Goal: Book appointment/travel/reservation

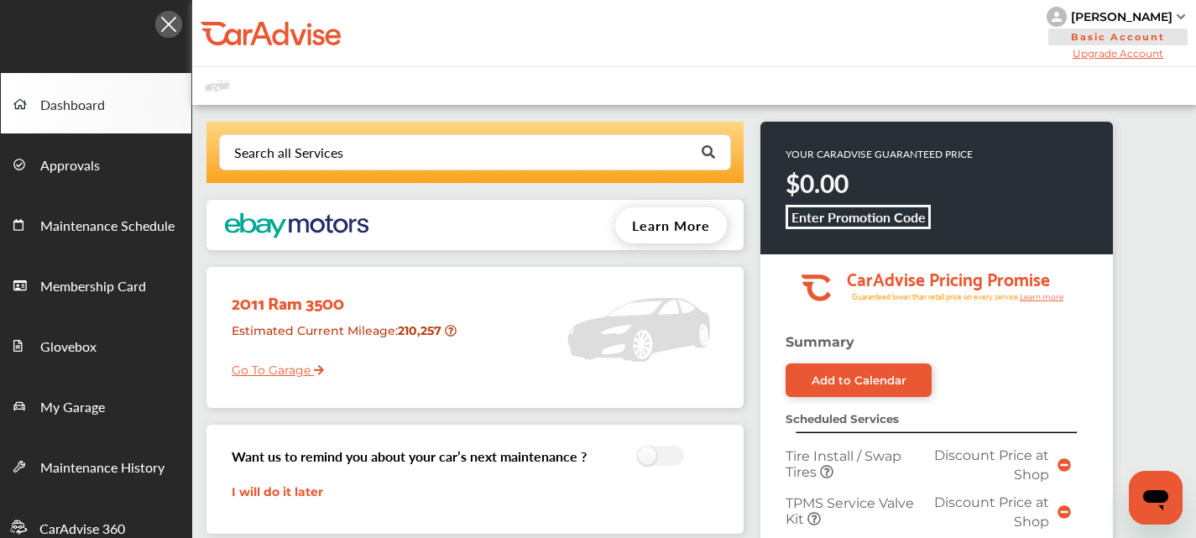
drag, startPoint x: 504, startPoint y: 207, endPoint x: 403, endPoint y: 121, distance: 133.3
click at [504, 208] on div "Learn More" at bounding box center [556, 225] width 373 height 50
click at [96, 163] on span "Approvals" at bounding box center [70, 166] width 60 height 22
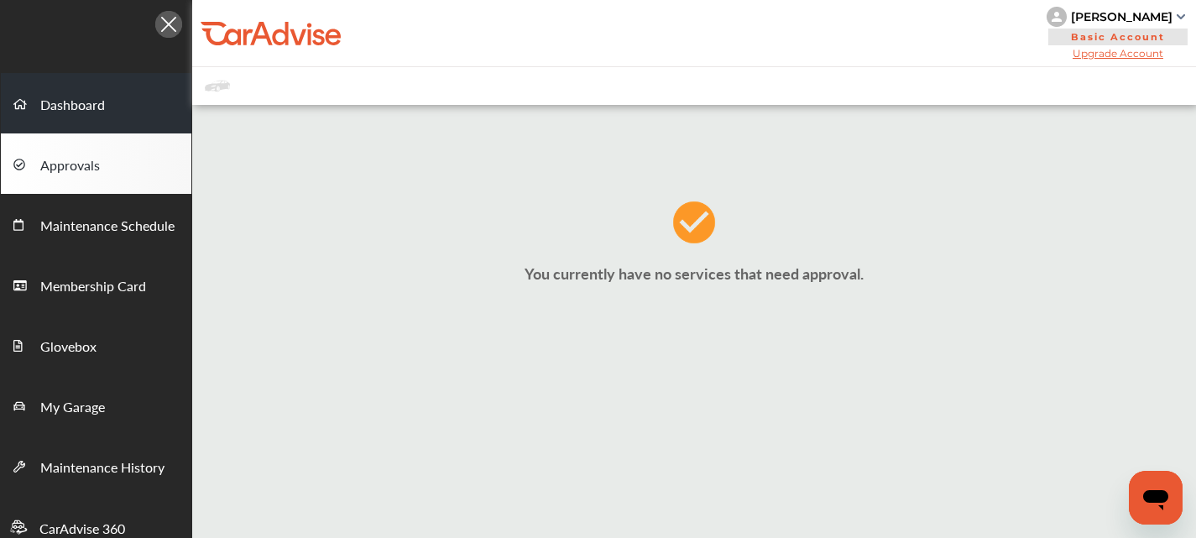
click at [111, 117] on link "Dashboard" at bounding box center [96, 103] width 190 height 60
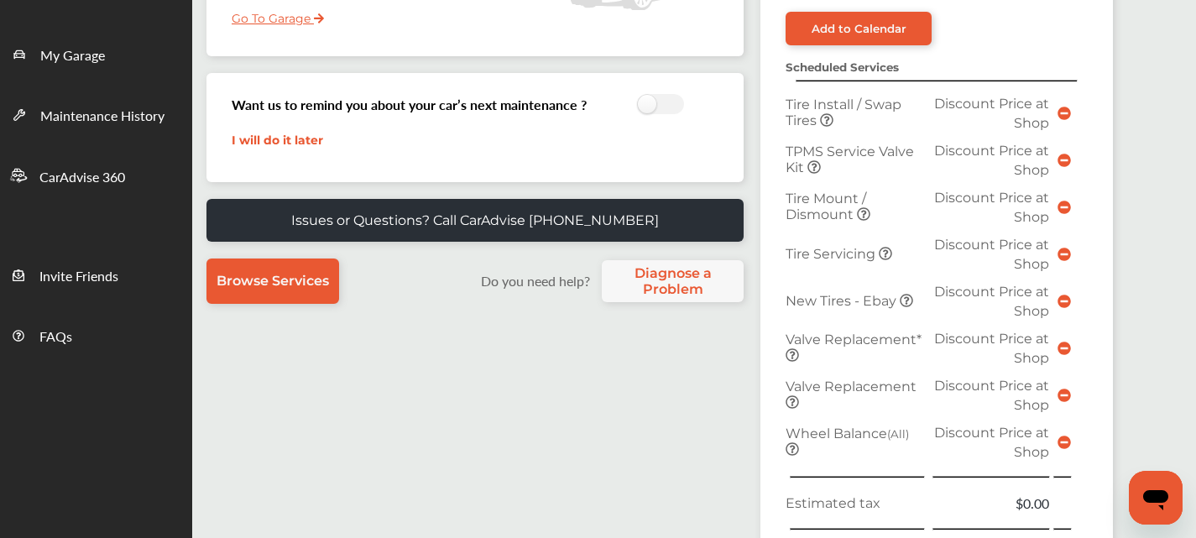
scroll to position [336, 0]
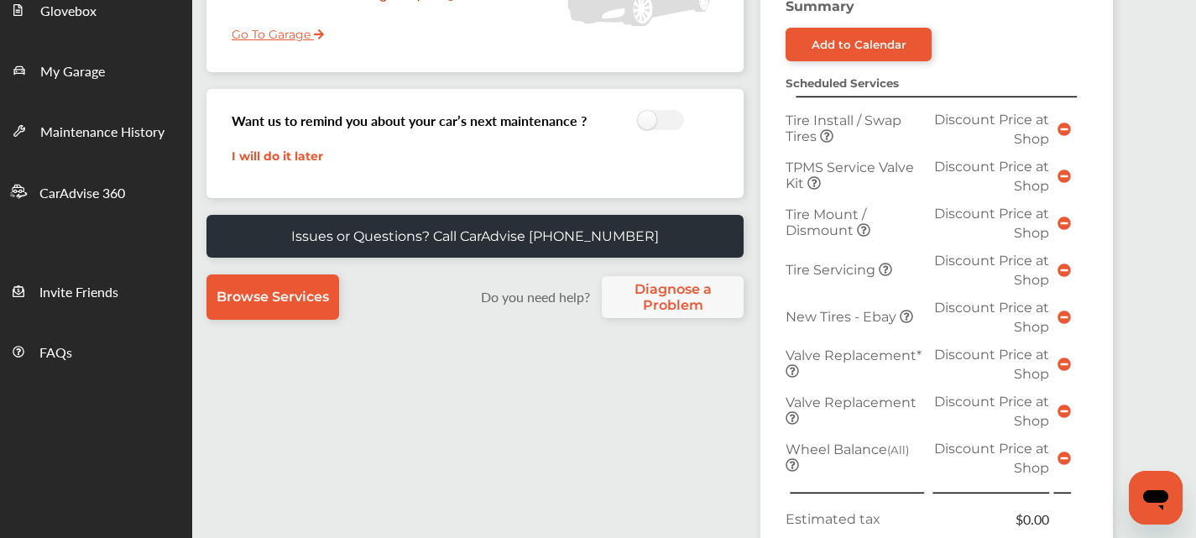
click at [886, 268] on icon at bounding box center [884, 269] width 13 height 13
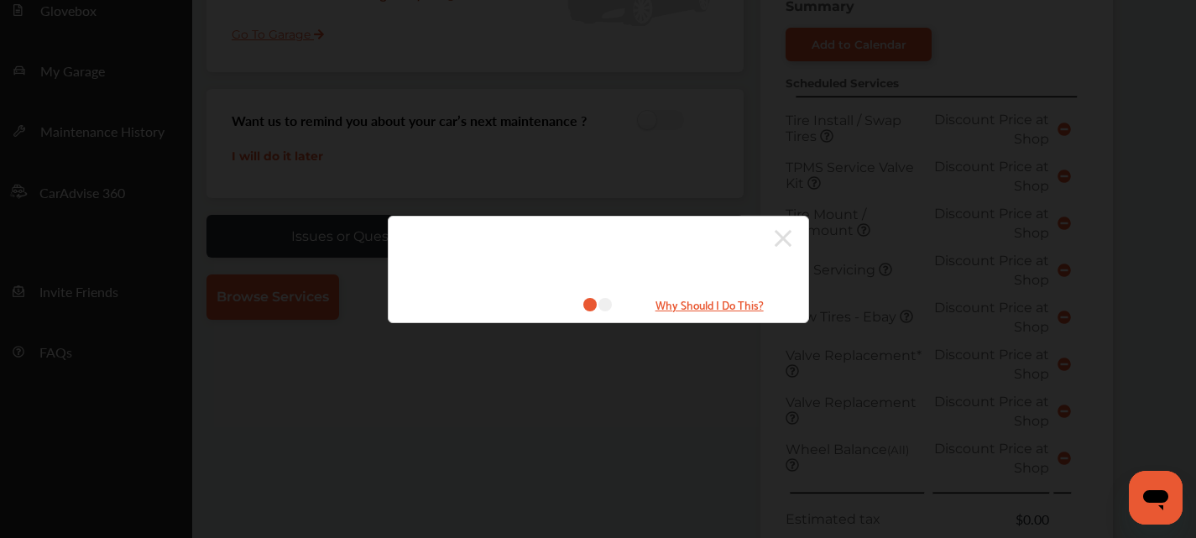
click at [884, 279] on div "Why Should I Do This?" at bounding box center [598, 269] width 1196 height 538
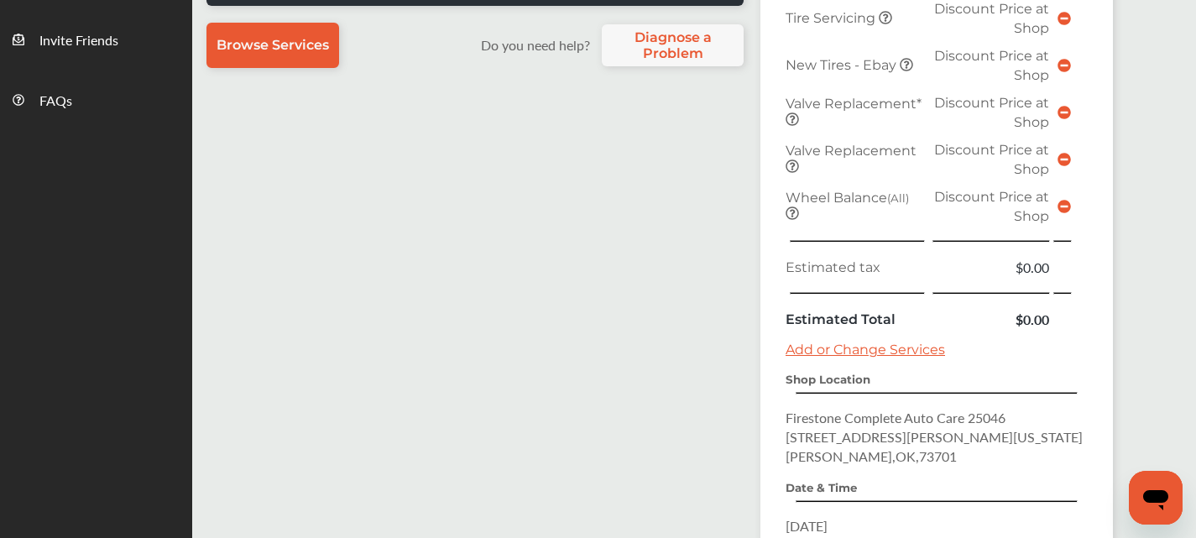
click at [882, 342] on link "Add or Change Services" at bounding box center [864, 349] width 159 height 16
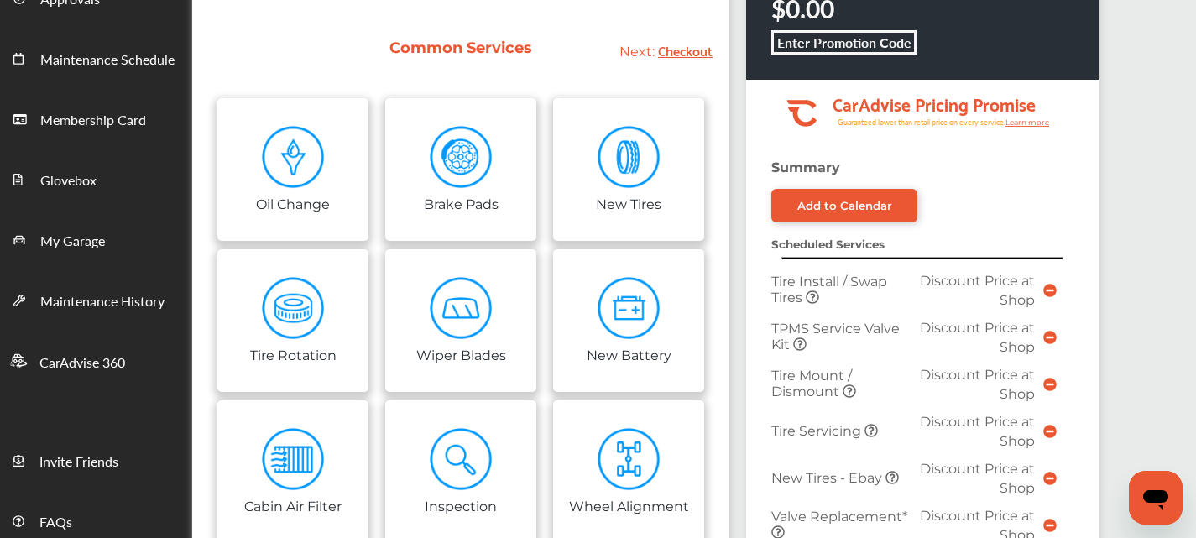
scroll to position [168, 0]
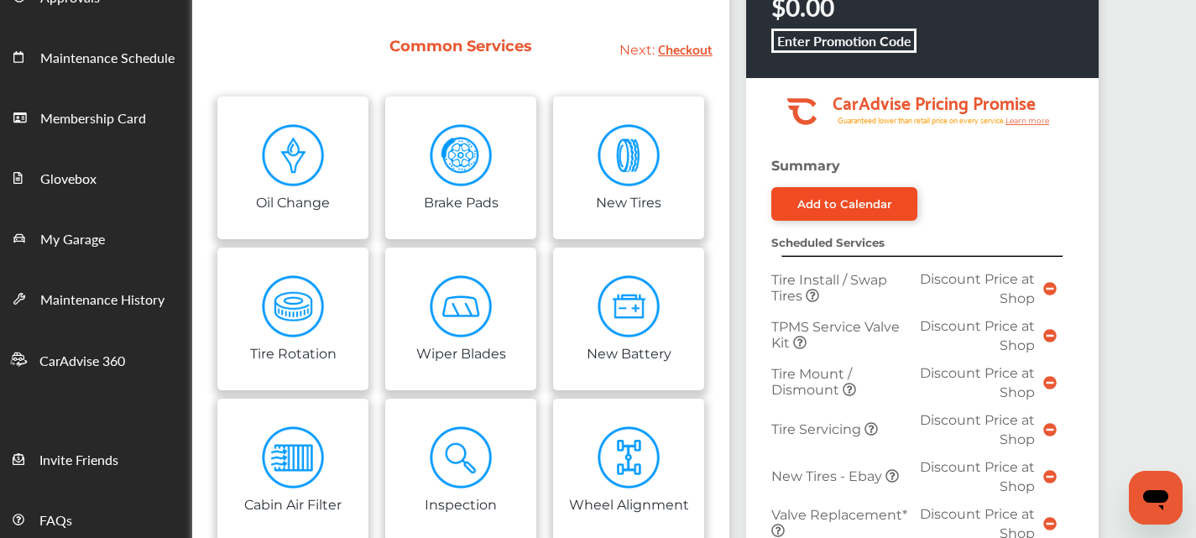
click at [809, 211] on link "Add to Calendar" at bounding box center [844, 204] width 146 height 34
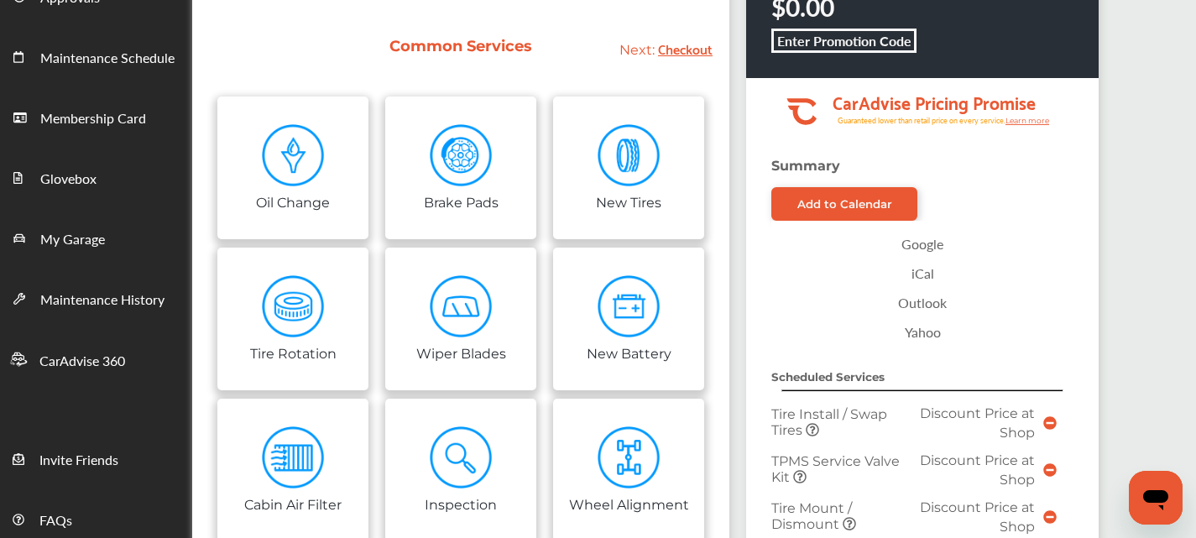
click at [796, 248] on link "Google" at bounding box center [921, 243] width 285 height 29
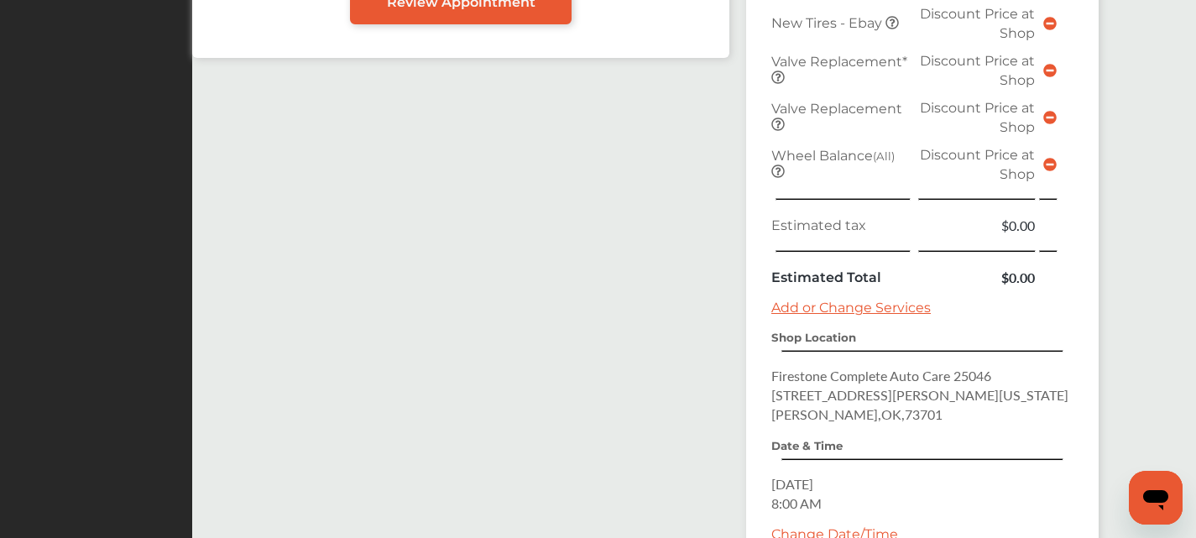
scroll to position [923, 0]
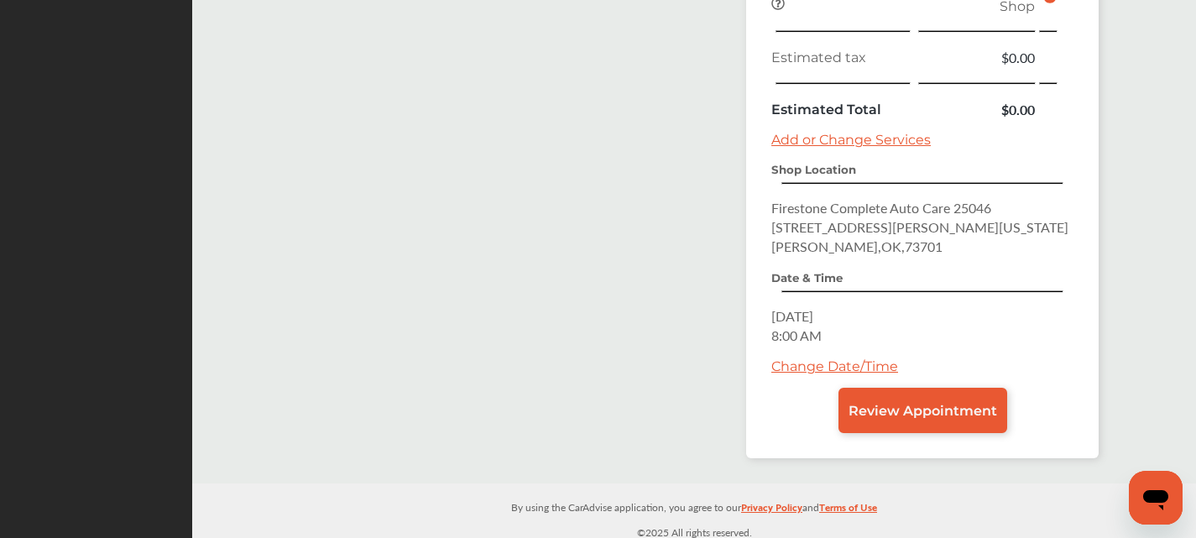
drag, startPoint x: 779, startPoint y: 407, endPoint x: 800, endPoint y: 369, distance: 42.8
click at [780, 407] on div "Review Appointment" at bounding box center [922, 410] width 302 height 45
click at [800, 365] on link "Change Date/Time" at bounding box center [834, 366] width 127 height 16
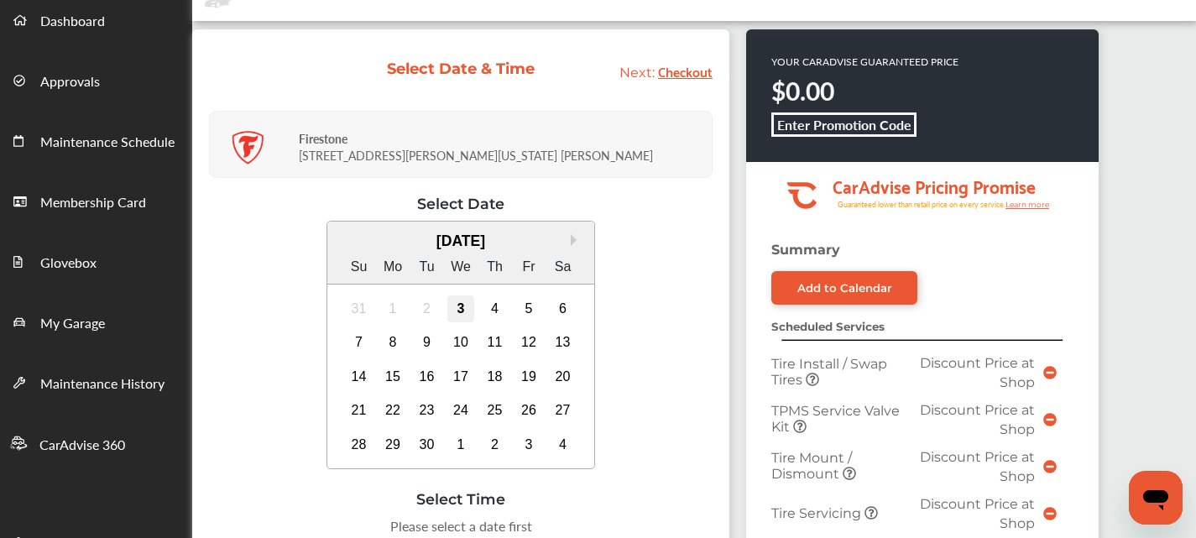
click at [465, 305] on div "3" at bounding box center [460, 308] width 27 height 27
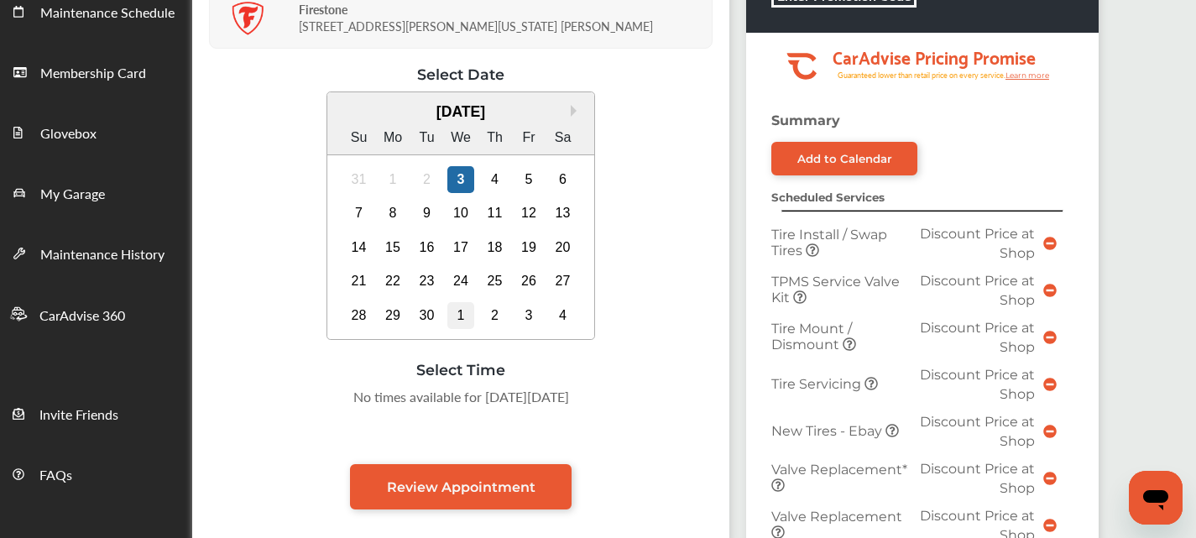
scroll to position [252, 0]
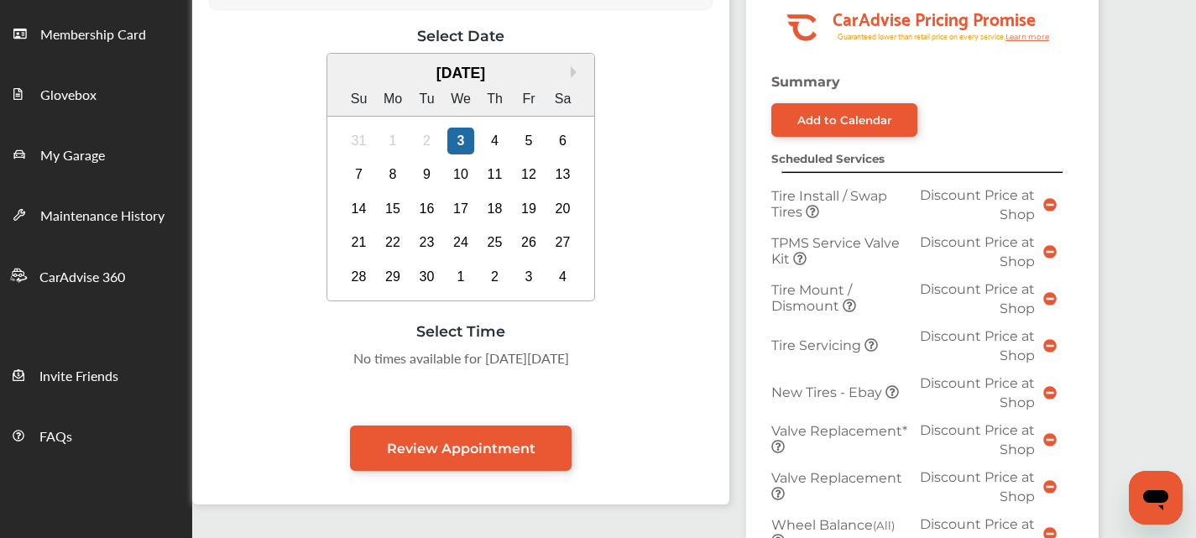
click at [456, 371] on div "Select Date Next Month [DATE] Su Mo Tu We Th Fr Sa 31 1 2 3 4 5 6 7 8 9 10 11 1…" at bounding box center [460, 226] width 503 height 399
click at [499, 142] on div "4" at bounding box center [495, 141] width 27 height 27
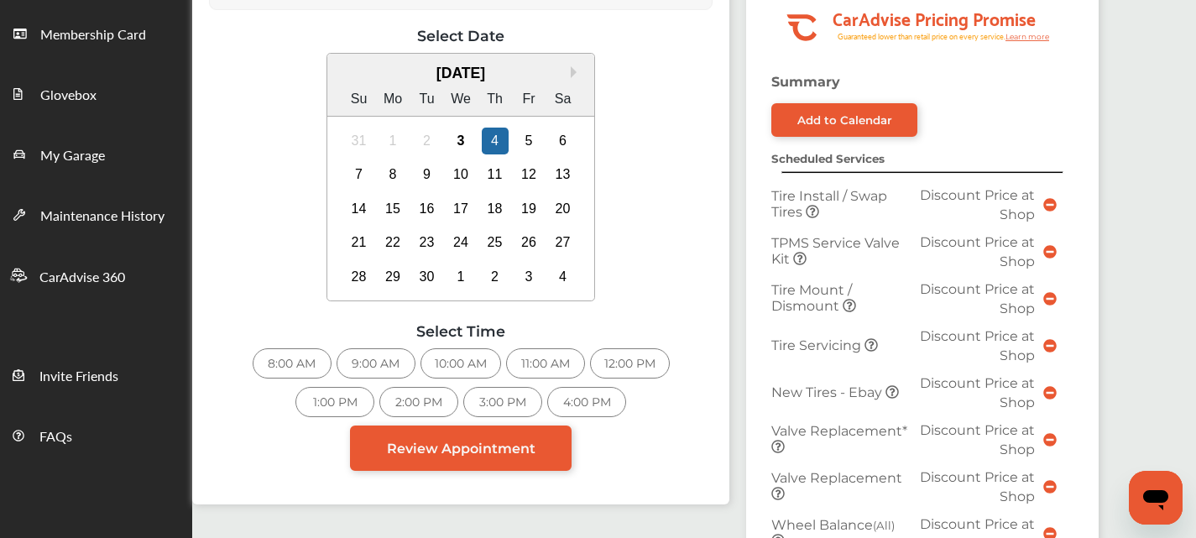
click at [305, 356] on div "8:00 AM" at bounding box center [292, 363] width 79 height 30
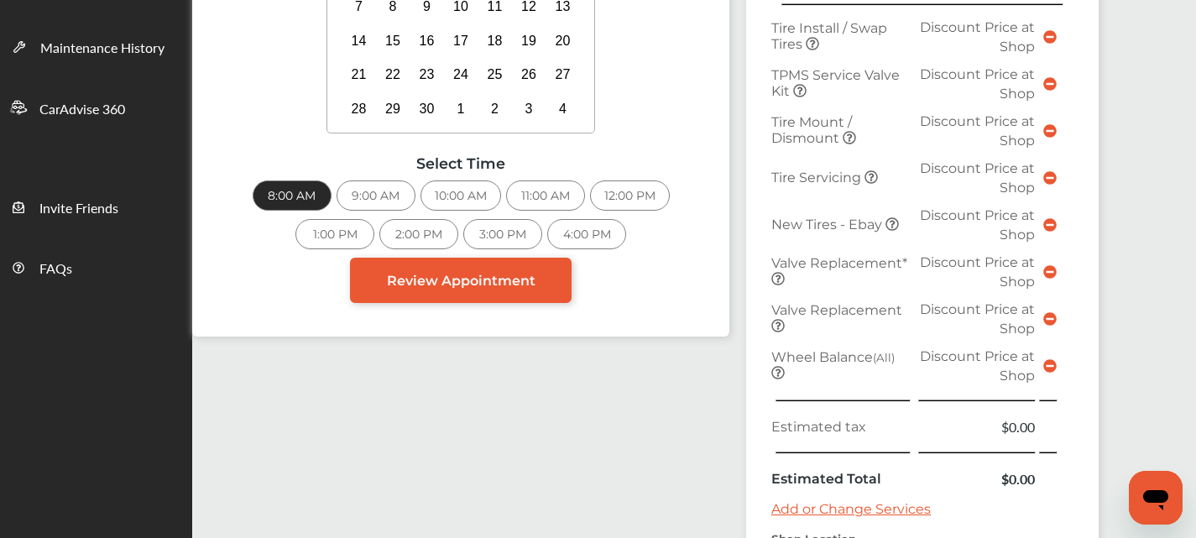
scroll to position [336, 0]
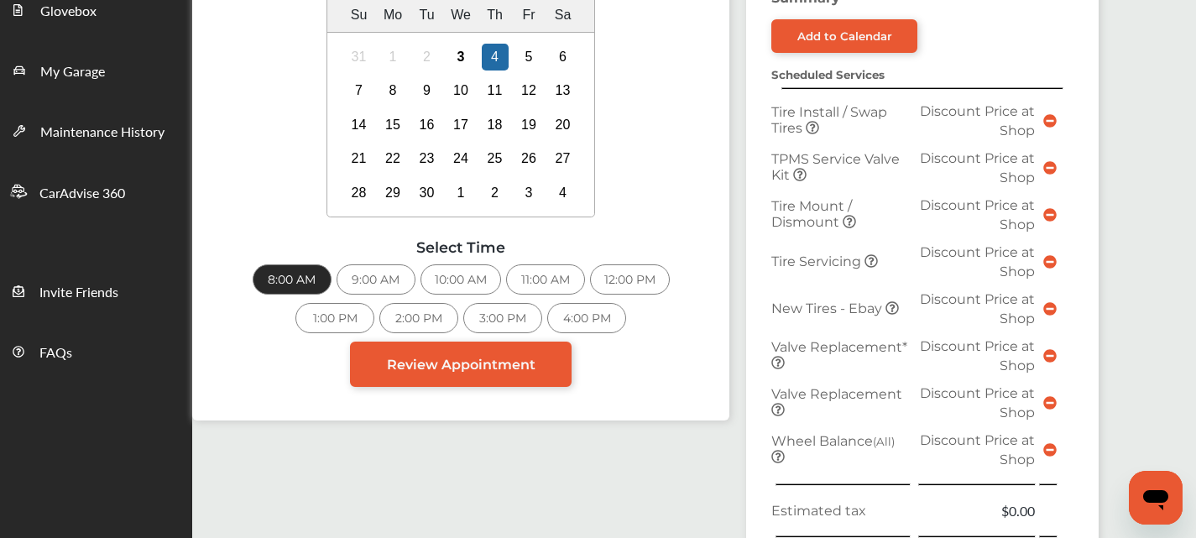
click at [804, 177] on icon at bounding box center [799, 174] width 13 height 13
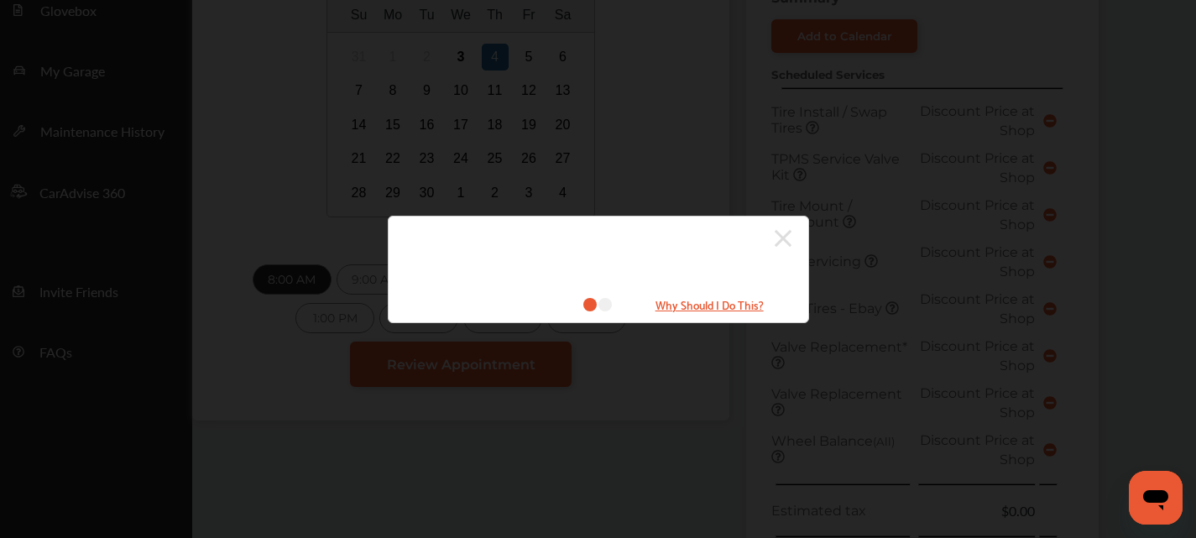
click at [784, 240] on icon at bounding box center [782, 238] width 17 height 17
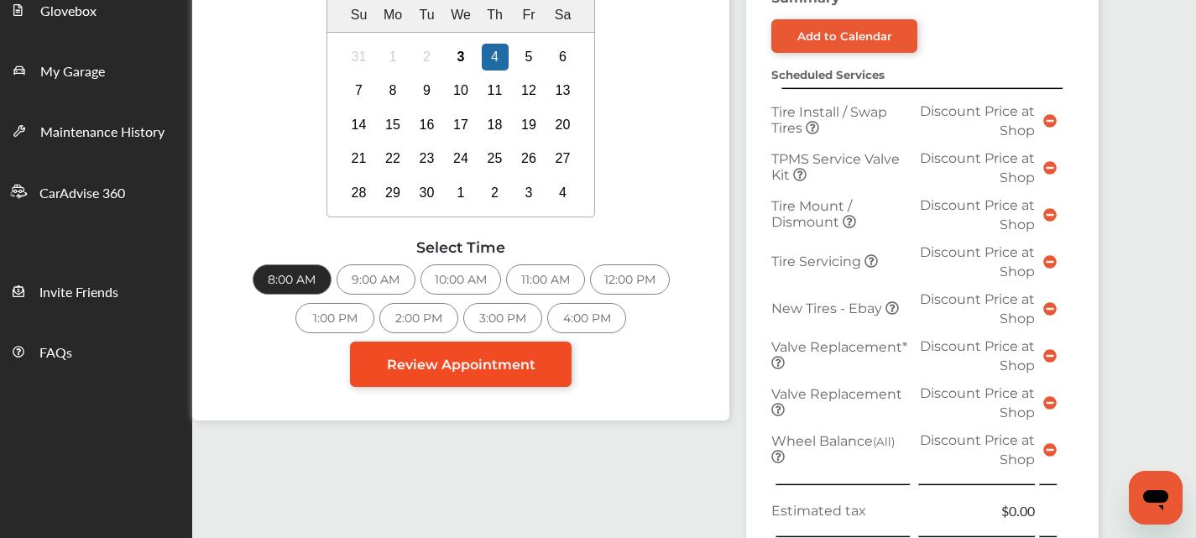
click at [492, 376] on link "Review Appointment" at bounding box center [460, 363] width 221 height 45
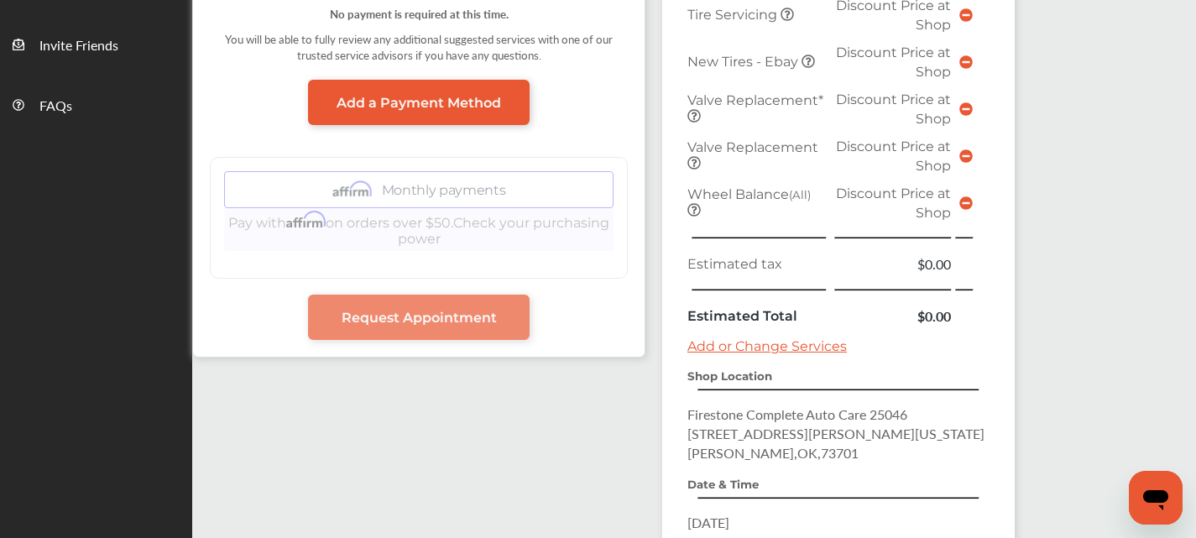
scroll to position [755, 0]
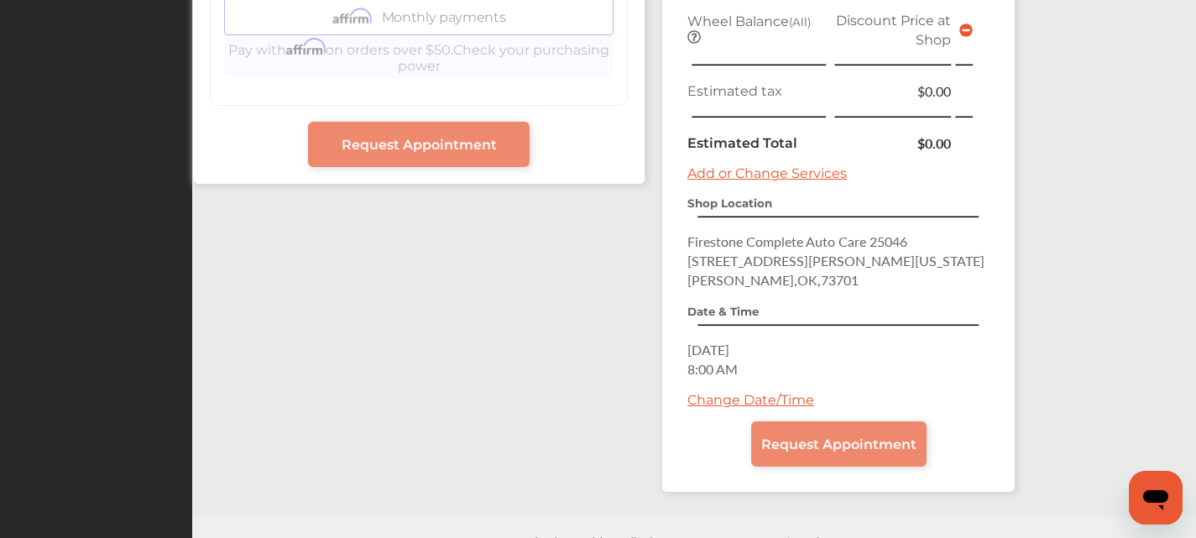
click at [848, 436] on span "Request Appointment" at bounding box center [838, 444] width 155 height 16
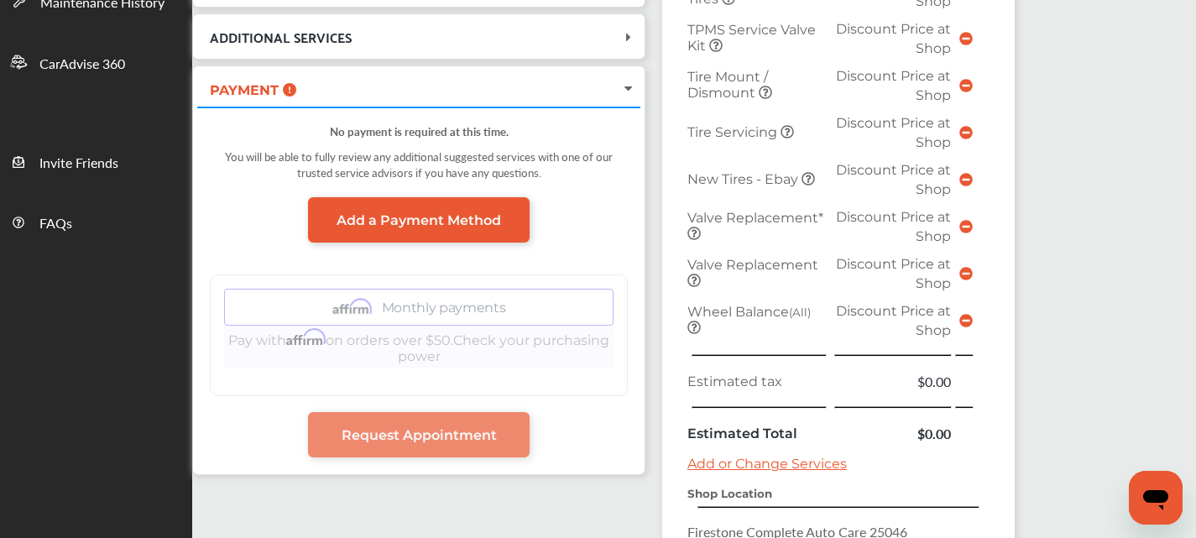
scroll to position [419, 0]
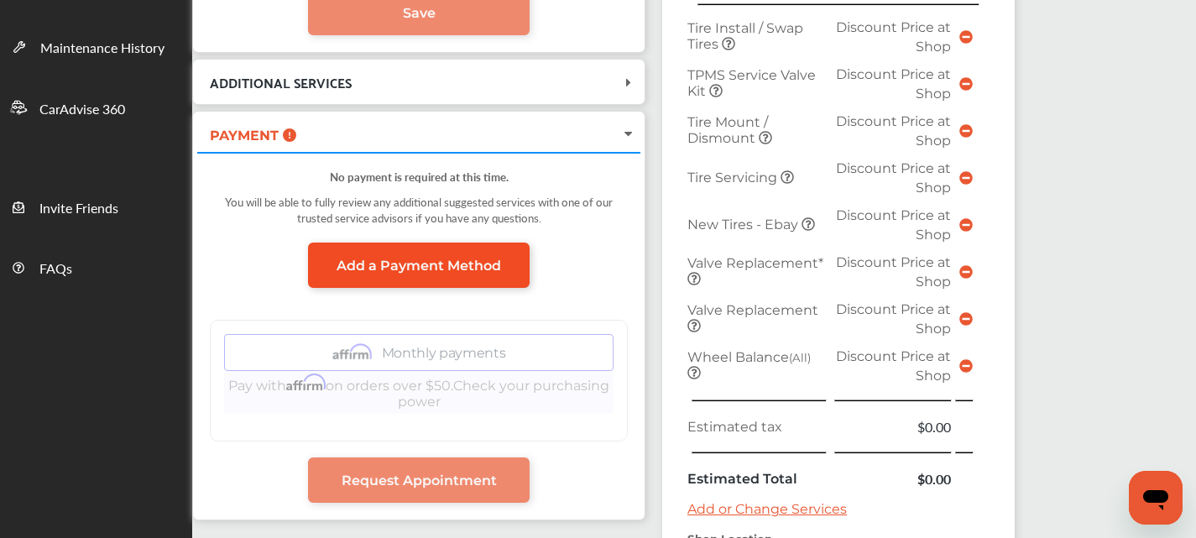
click at [508, 284] on link "Add a Payment Method" at bounding box center [418, 264] width 221 height 45
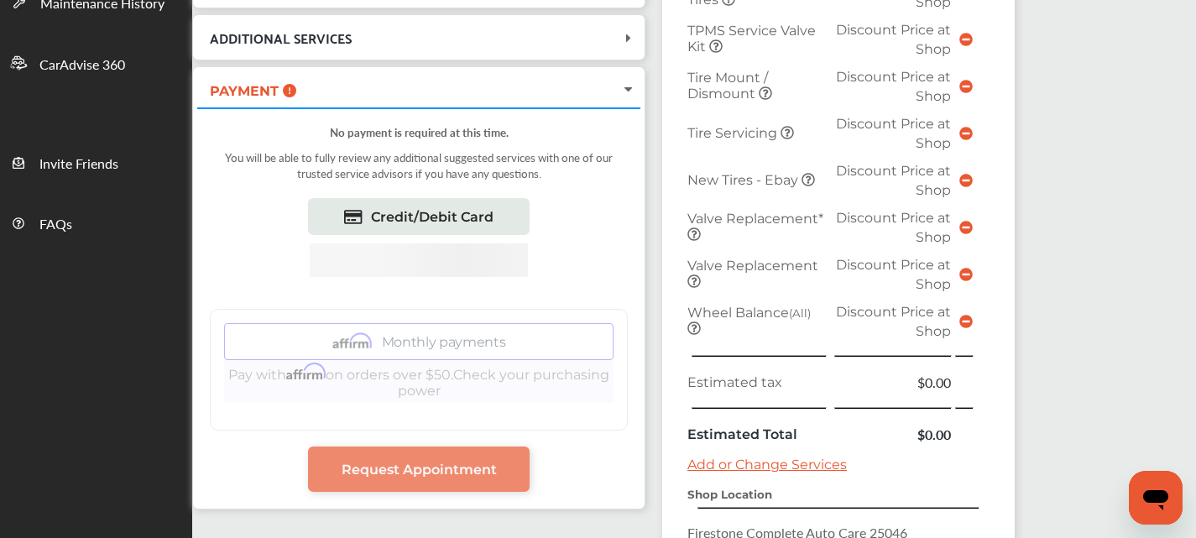
scroll to position [503, 0]
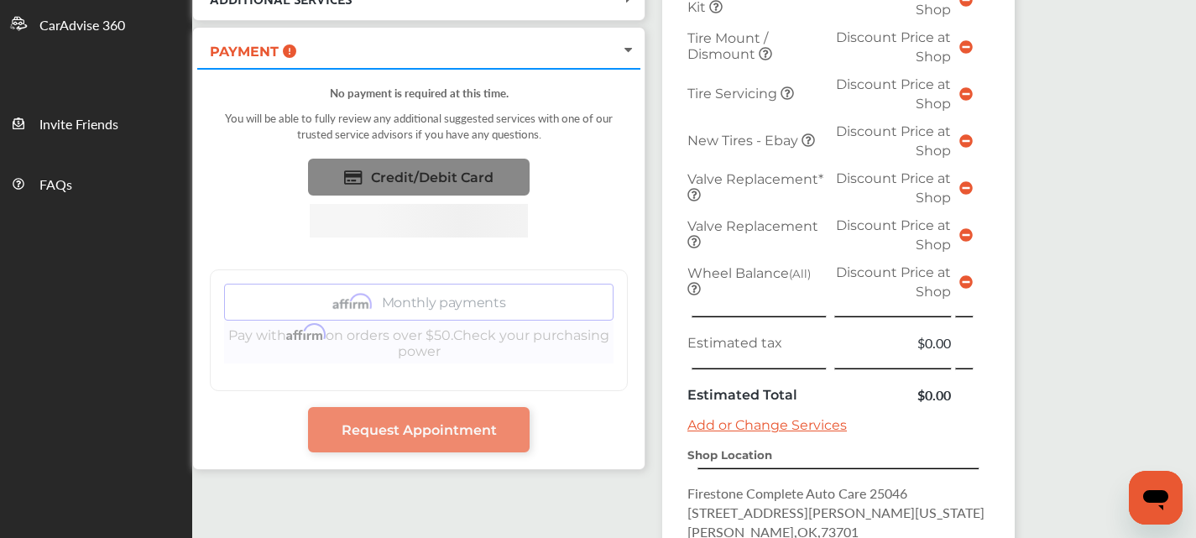
click at [422, 187] on link "Credit/Debit Card" at bounding box center [418, 177] width 221 height 37
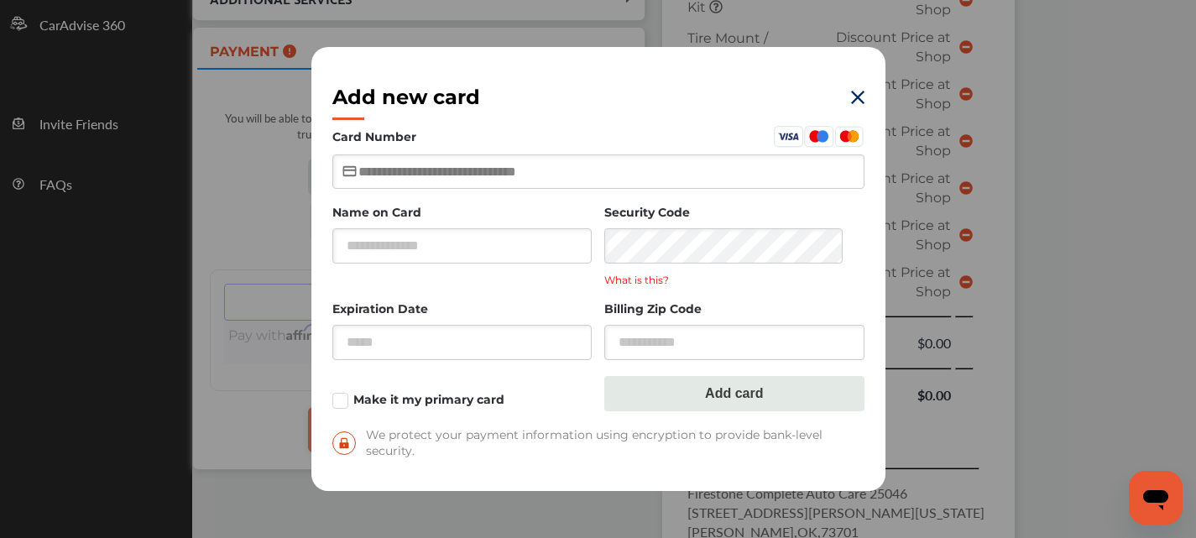
click at [428, 175] on input "text" at bounding box center [598, 171] width 532 height 34
type input "**********"
type input "*****"
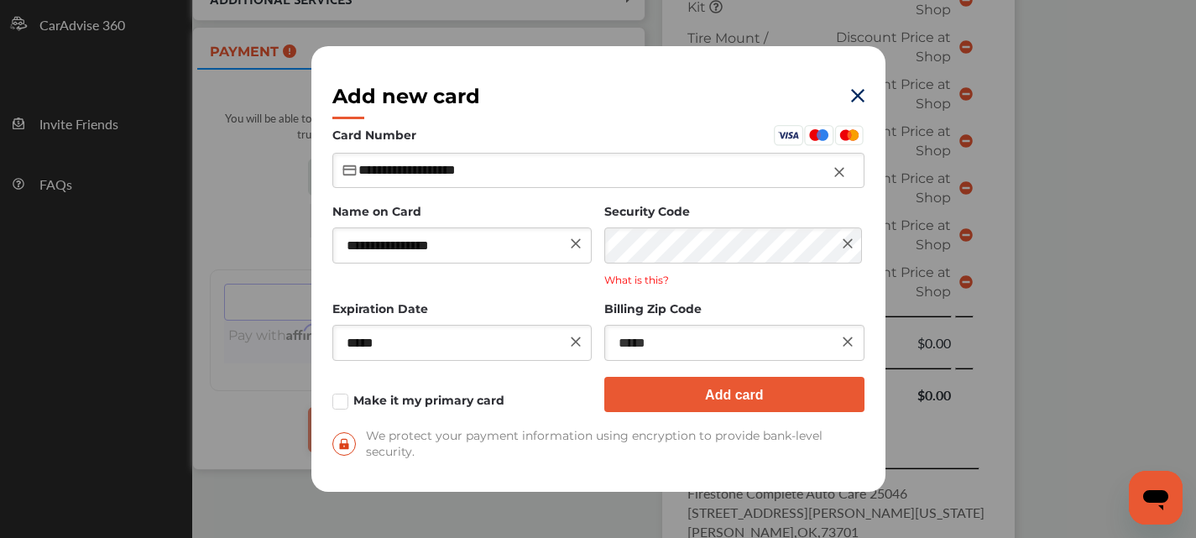
type input "*****"
click at [677, 386] on button "Add card" at bounding box center [734, 394] width 260 height 35
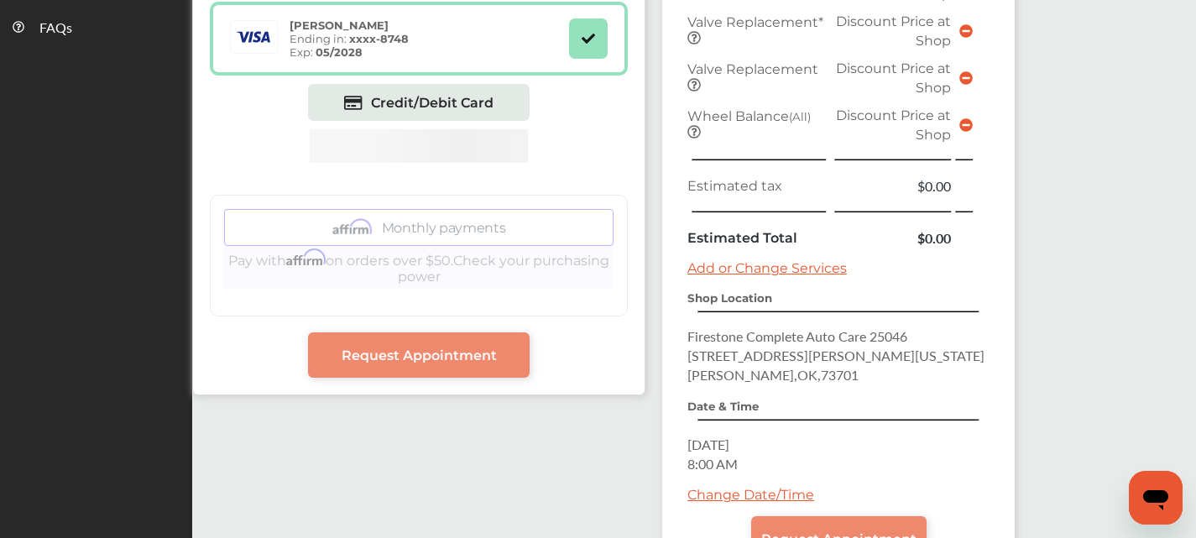
scroll to position [671, 0]
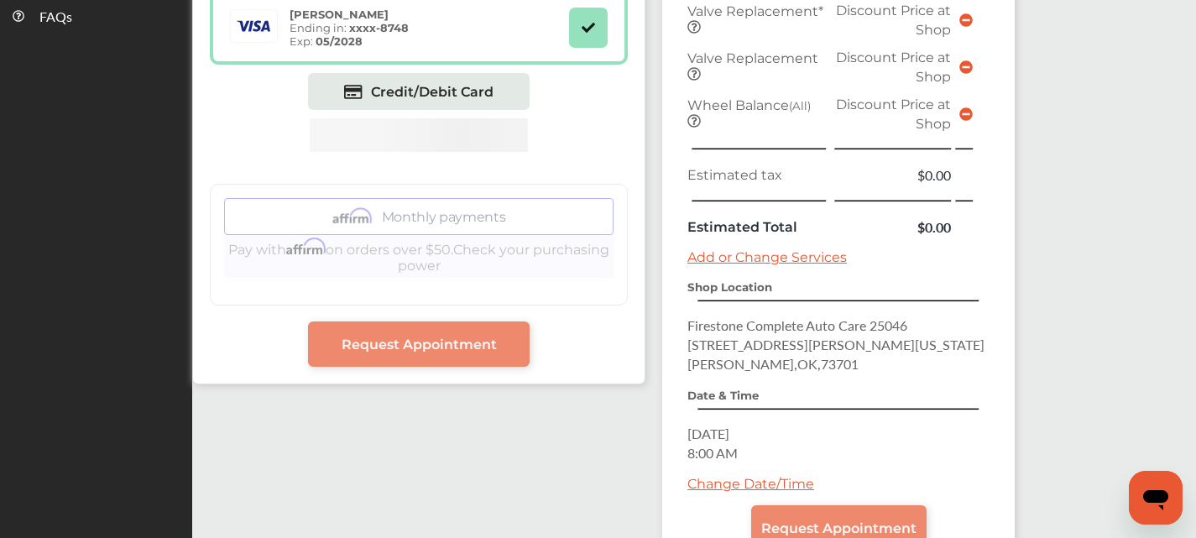
click at [513, 279] on div "[PERSON_NAME] Ending in: xxxx- 8748 Exp: 05/2028 Credit/Debit Card Monthly paym…" at bounding box center [419, 148] width 418 height 315
click at [479, 352] on span "Request Appointment" at bounding box center [418, 344] width 155 height 16
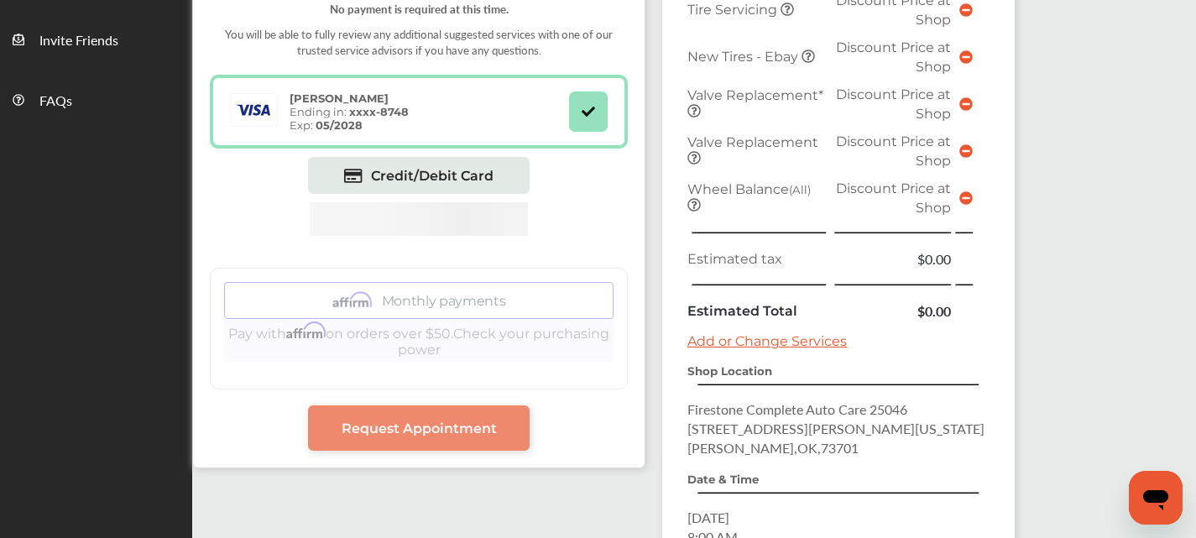
scroll to position [587, 0]
click at [607, 99] on button at bounding box center [588, 111] width 39 height 40
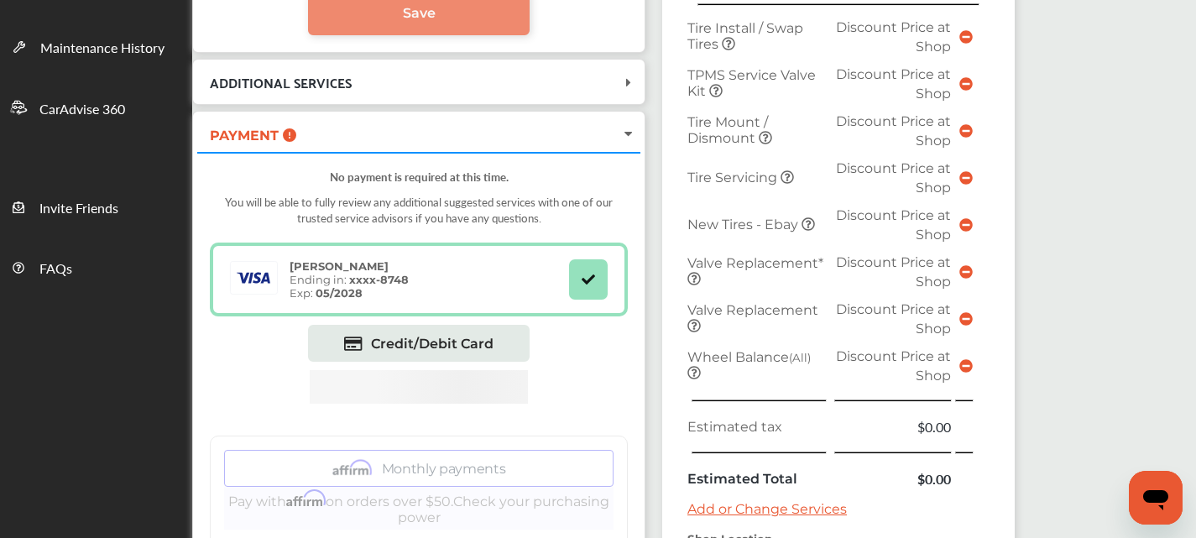
click at [562, 224] on div "You will be able to fully review any additional suggested services with one of …" at bounding box center [419, 213] width 418 height 57
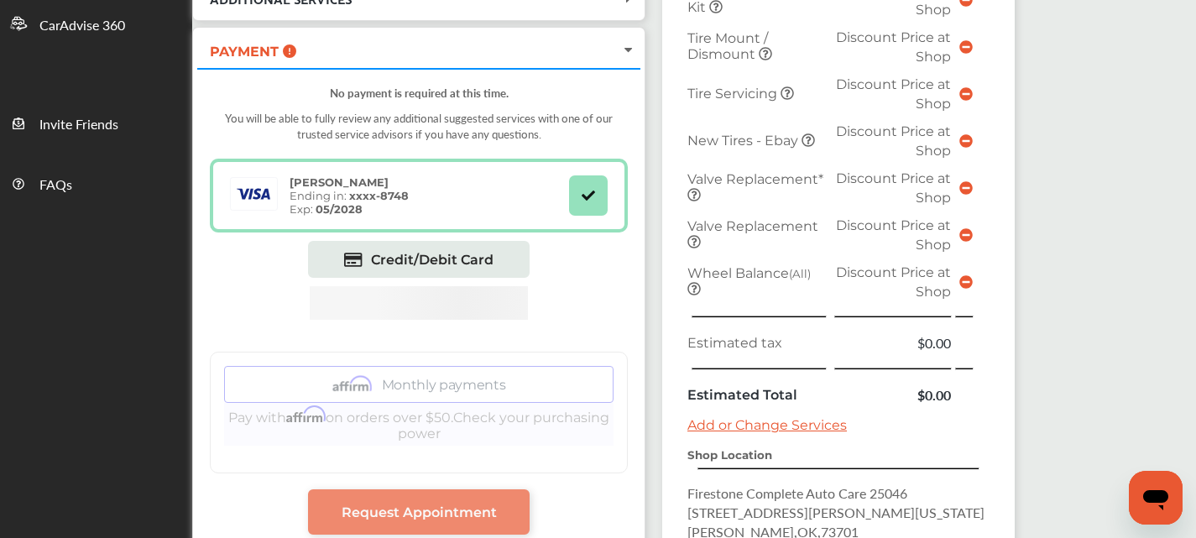
click at [569, 189] on div "[PERSON_NAME] Ending in: xxxx- 8748 Exp: 05/2028" at bounding box center [398, 195] width 342 height 40
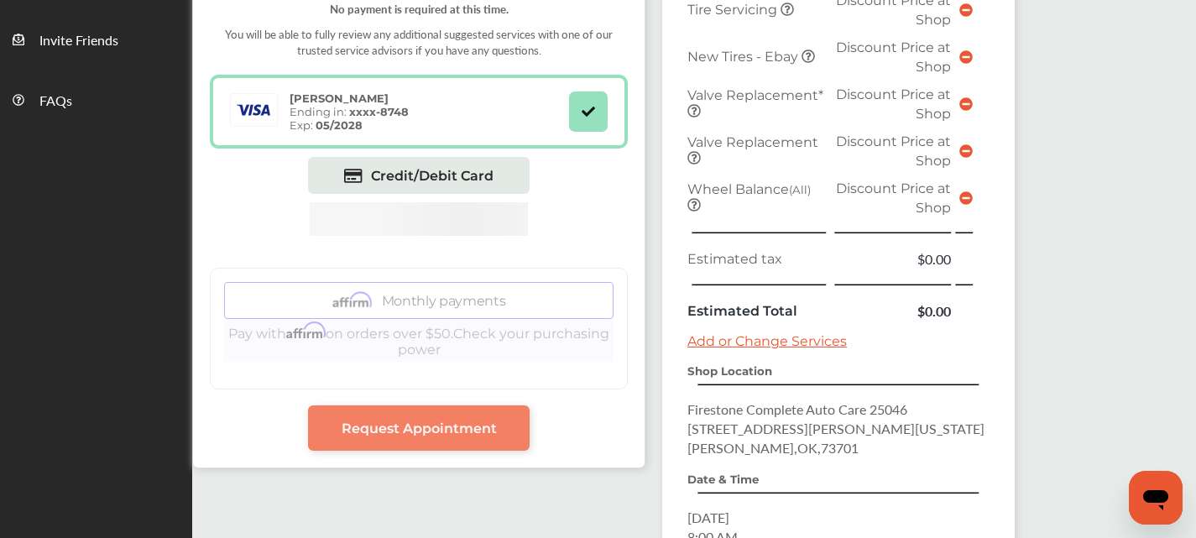
click at [488, 436] on span "Request Appointment" at bounding box center [418, 428] width 155 height 16
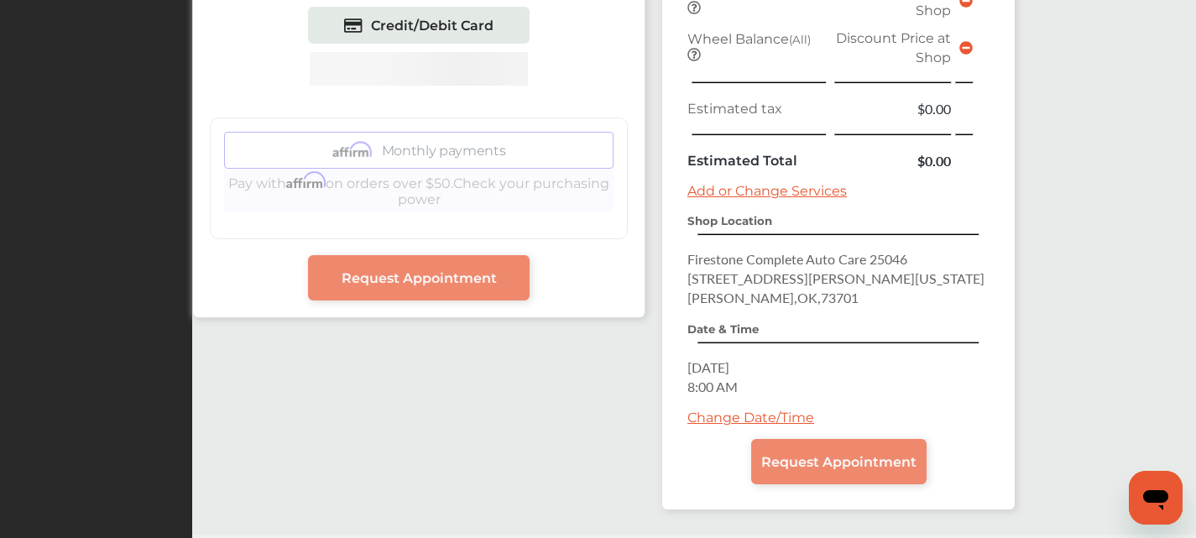
scroll to position [755, 0]
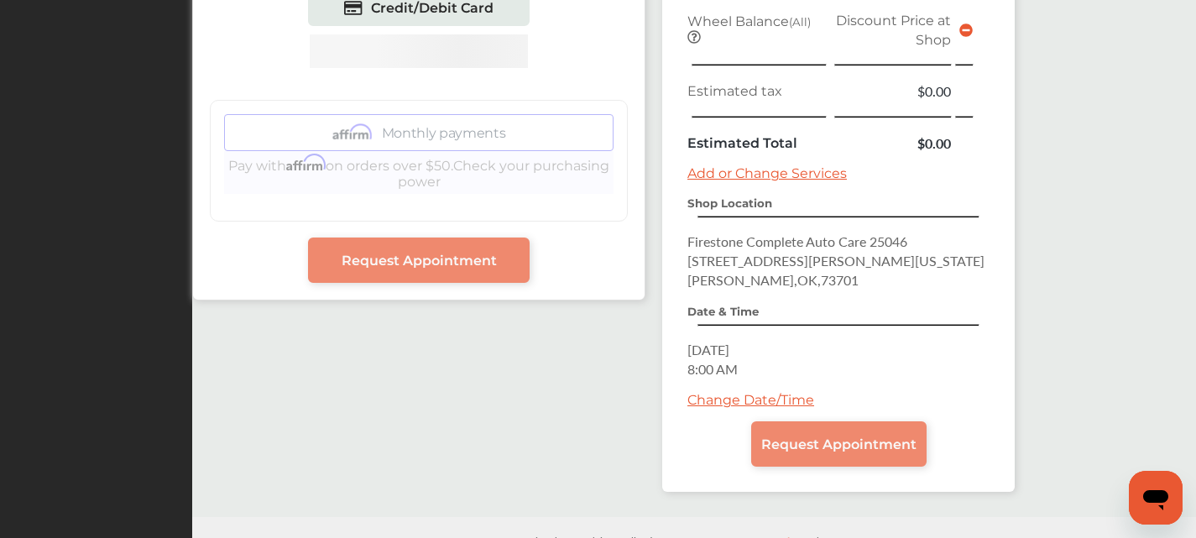
click at [780, 175] on link "Add or Change Services" at bounding box center [766, 173] width 159 height 16
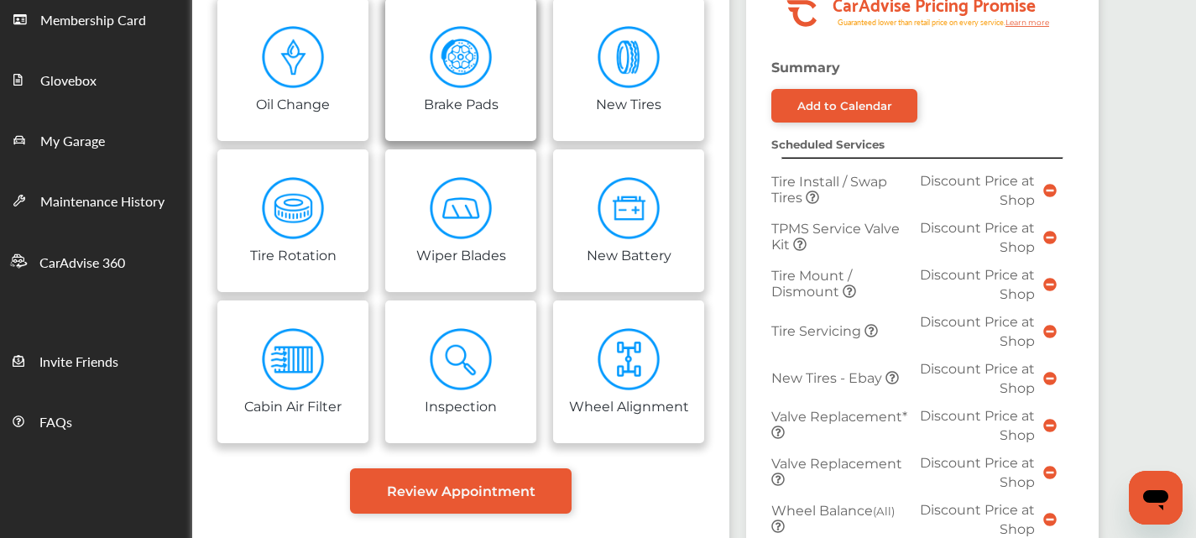
scroll to position [168, 0]
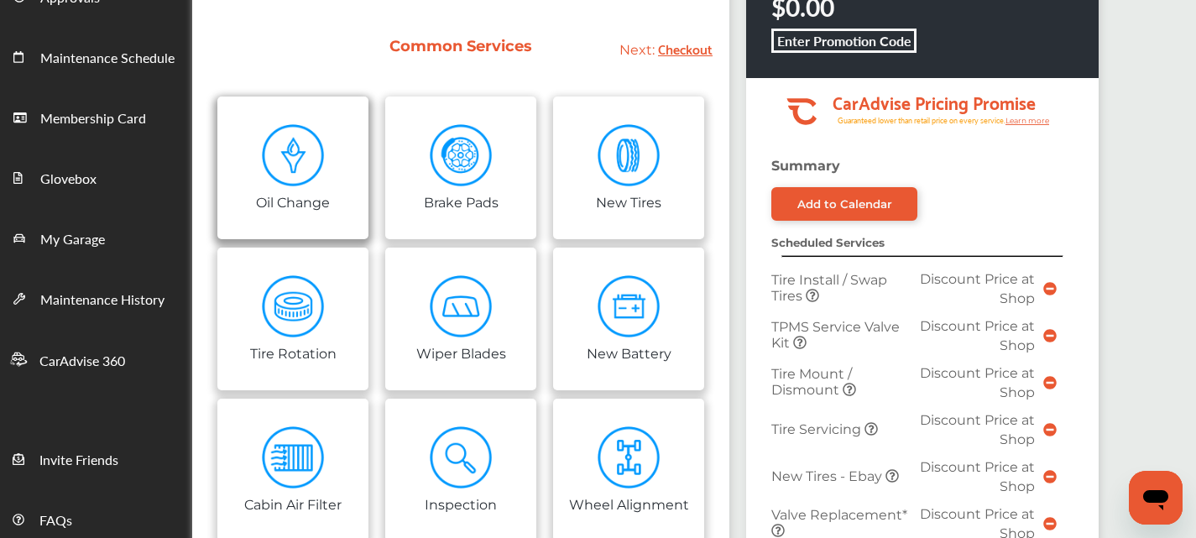
click at [318, 192] on div "Oil Change" at bounding box center [293, 200] width 74 height 19
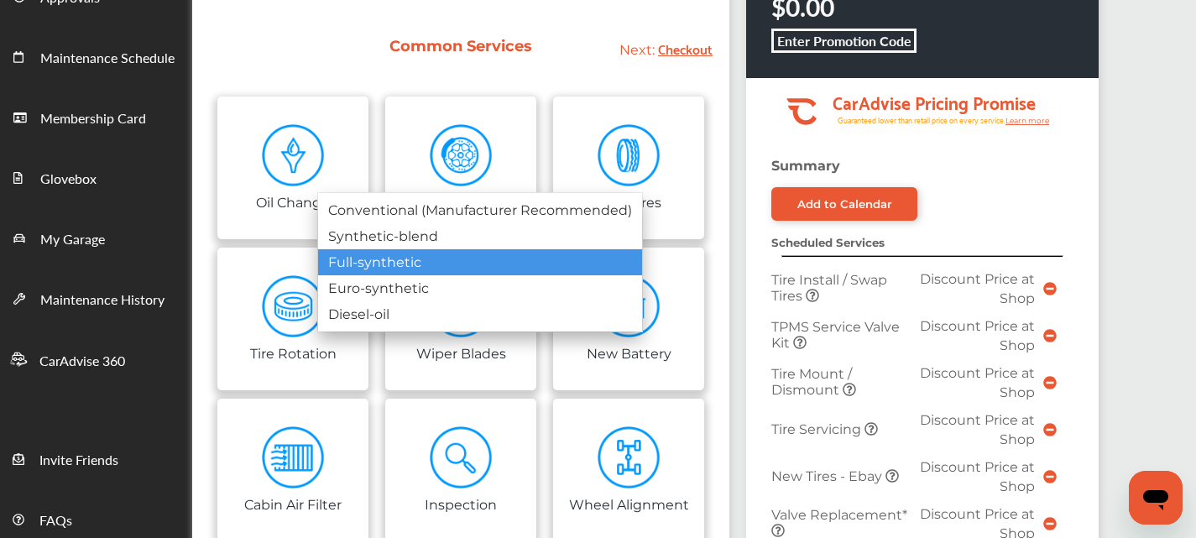
click at [380, 258] on div "Full-synthetic" at bounding box center [480, 262] width 324 height 26
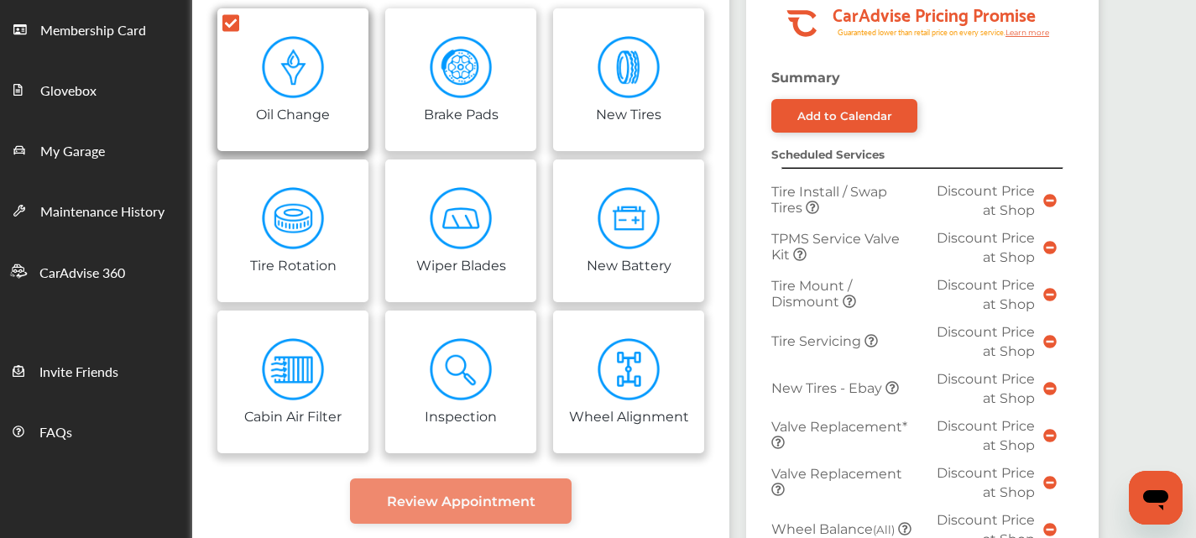
scroll to position [252, 0]
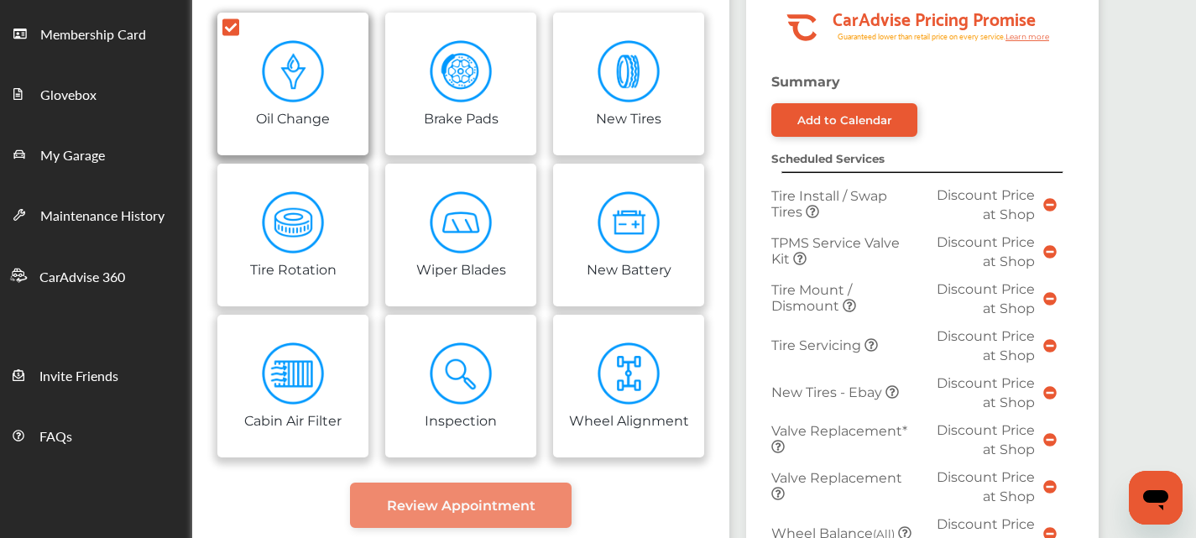
click at [237, 26] on icon at bounding box center [230, 27] width 17 height 17
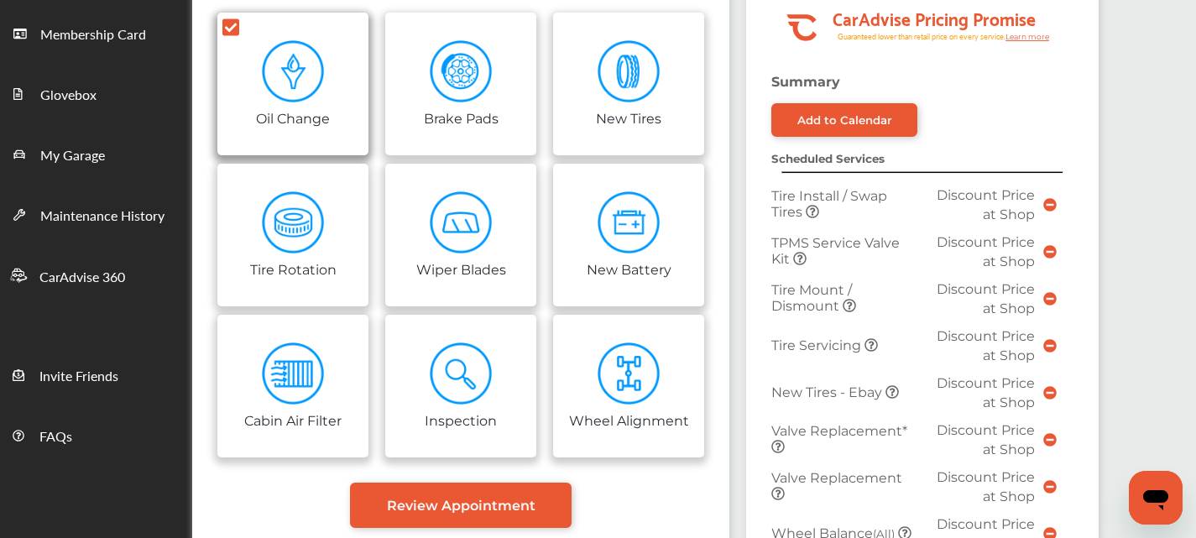
click at [222, 25] on icon at bounding box center [230, 27] width 17 height 18
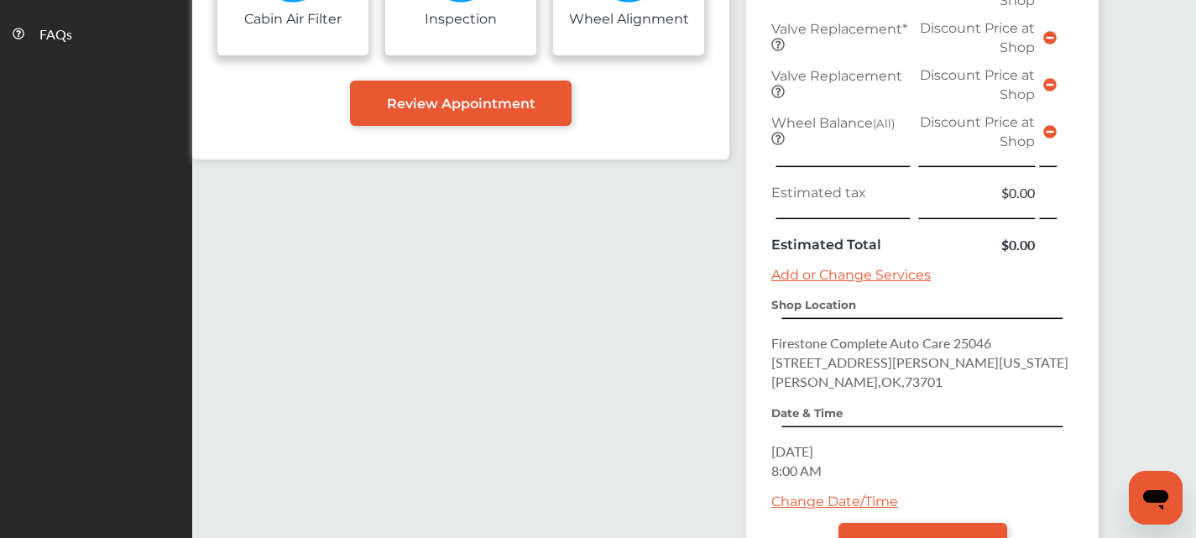
scroll to position [795, 0]
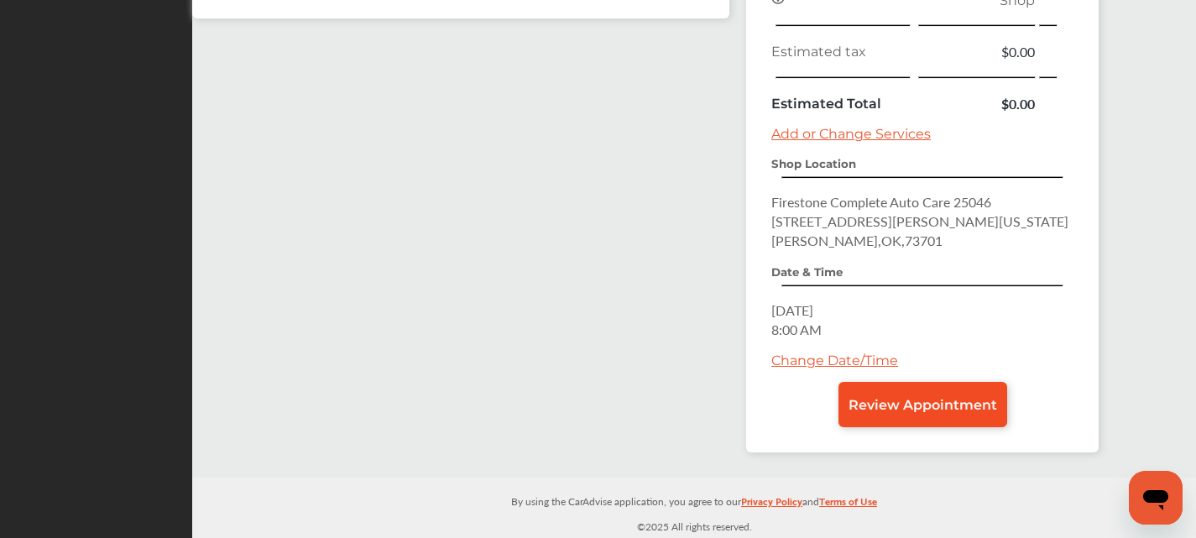
click at [894, 395] on link "Review Appointment" at bounding box center [922, 404] width 169 height 45
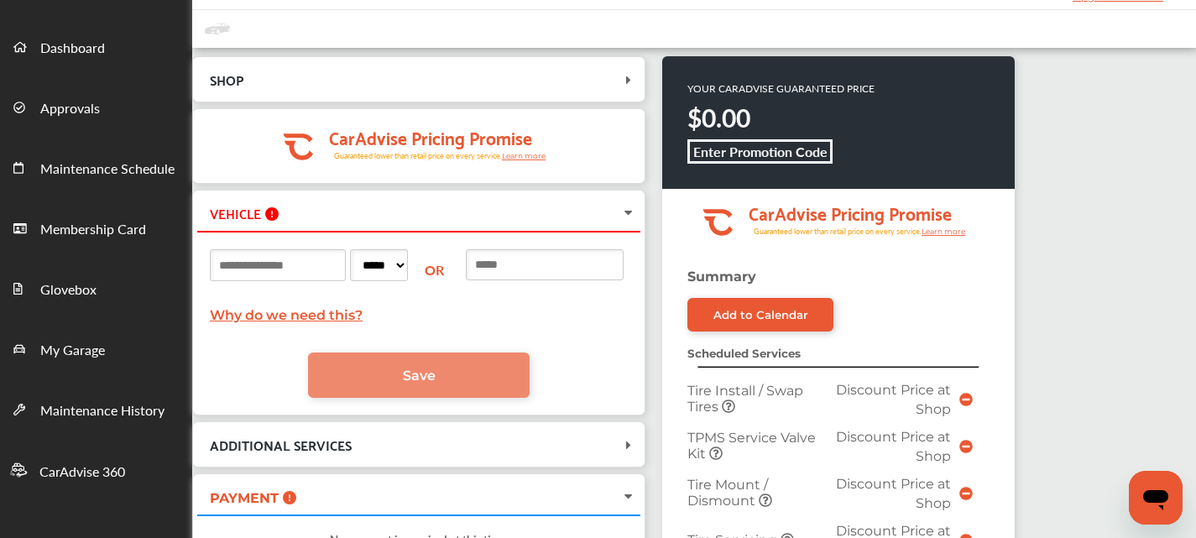
scroll to position [84, 0]
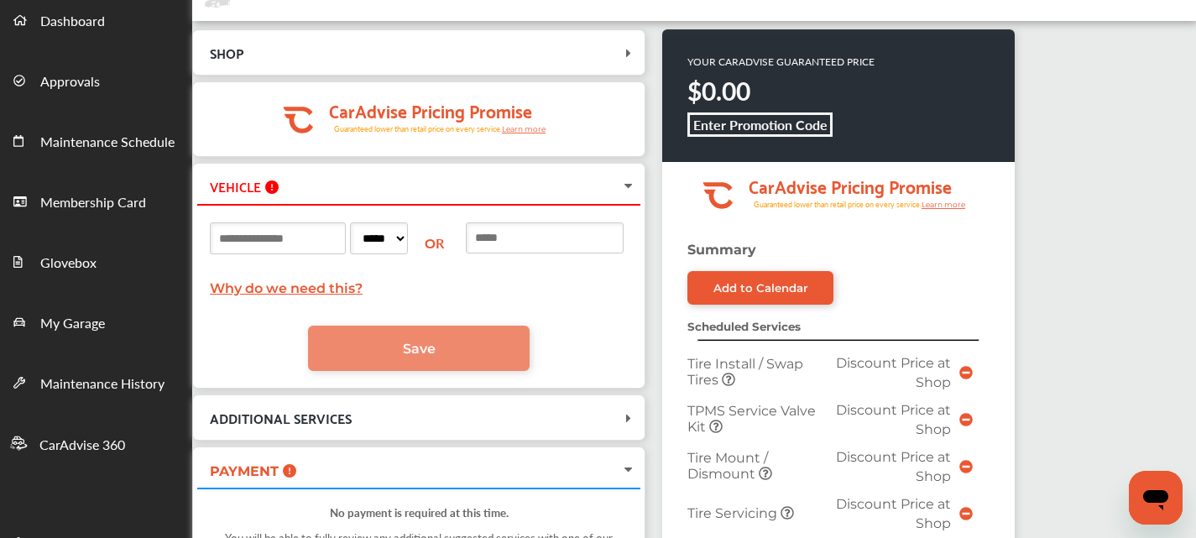
click at [320, 239] on input at bounding box center [278, 238] width 136 height 32
type input "**********"
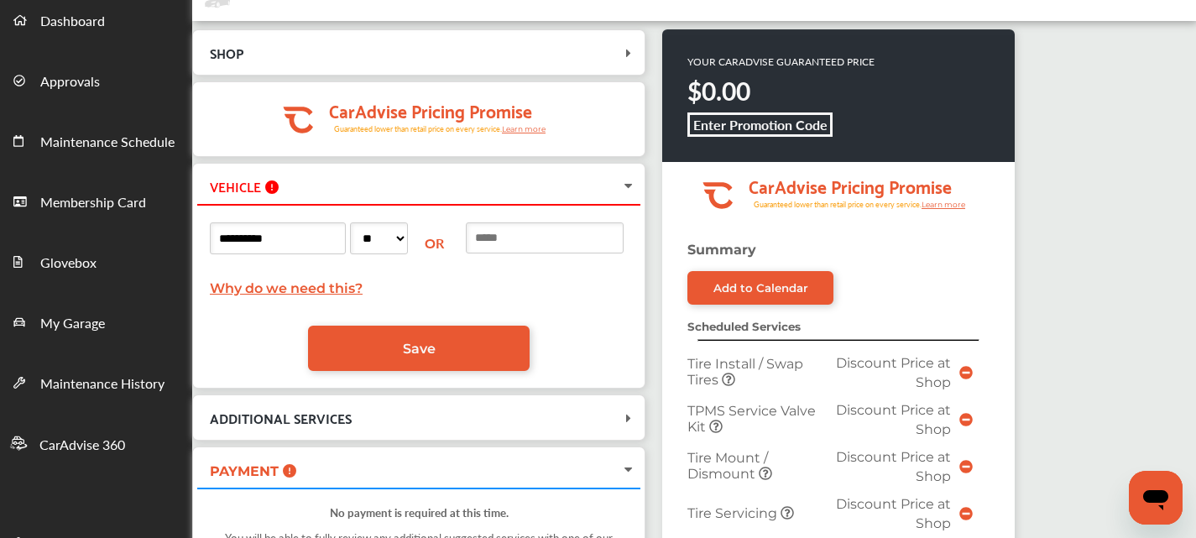
select select "**"
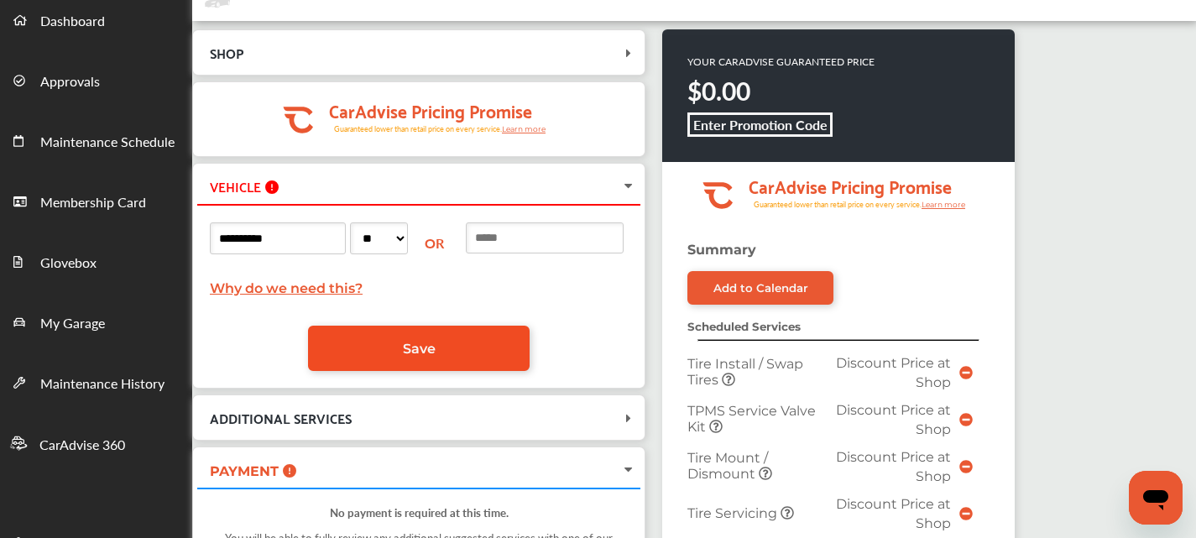
click at [505, 340] on link "Save" at bounding box center [418, 348] width 221 height 45
select select
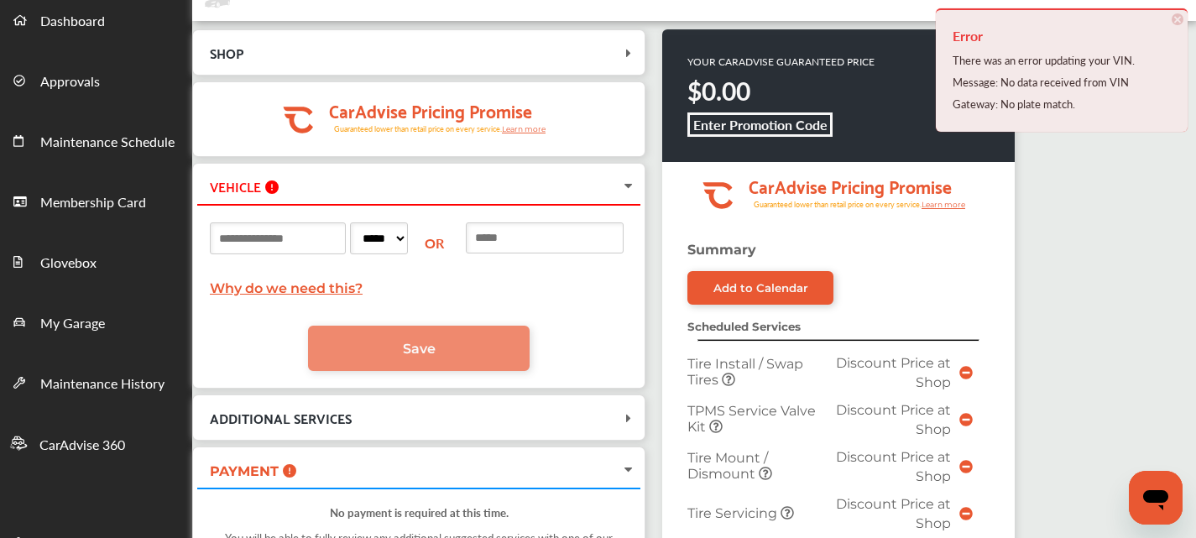
click at [524, 229] on input at bounding box center [545, 237] width 158 height 31
type input "**********"
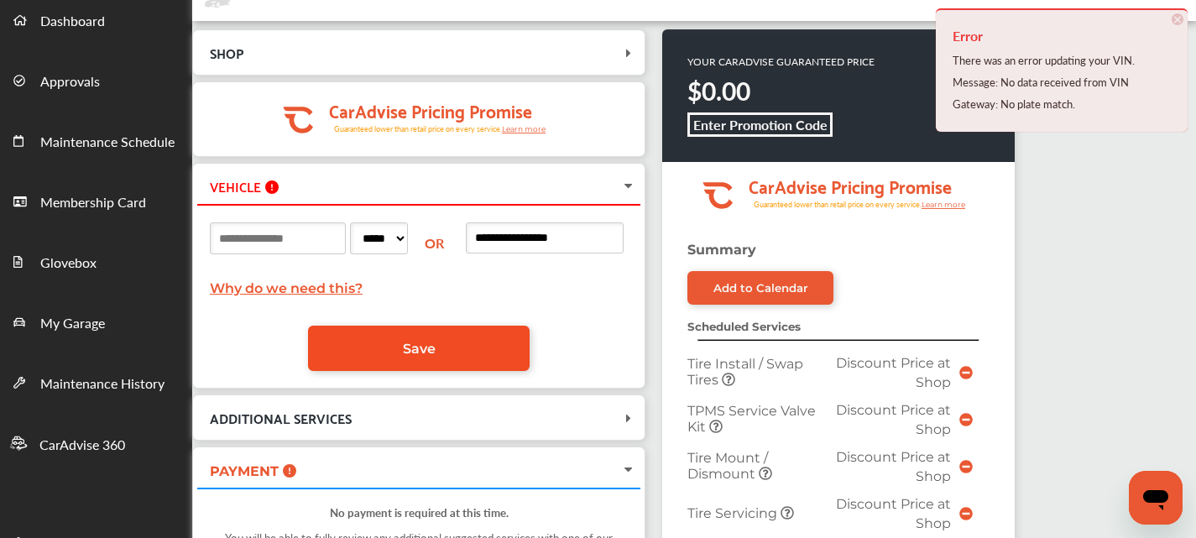
click at [484, 361] on link "Save" at bounding box center [418, 348] width 221 height 45
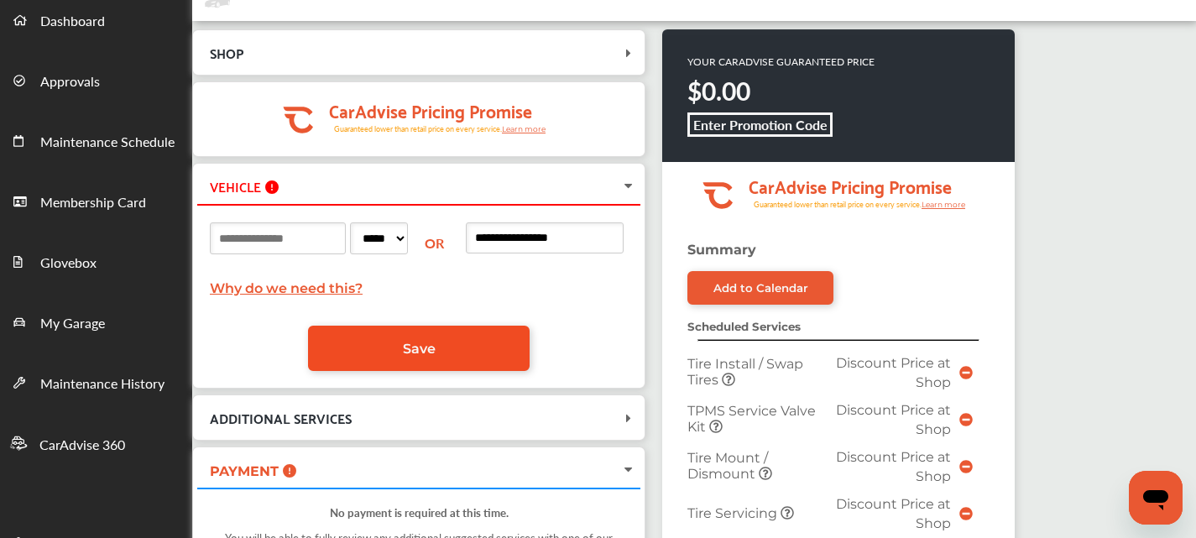
click at [467, 355] on link "Save" at bounding box center [418, 348] width 221 height 45
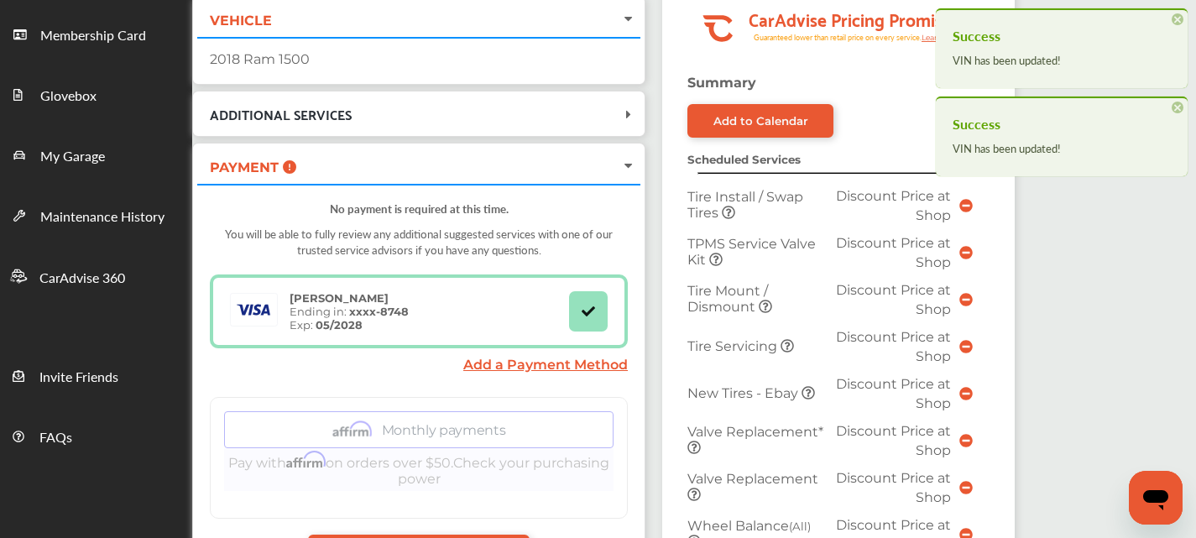
scroll to position [252, 0]
click at [466, 44] on div "2018 Ram 1500" at bounding box center [418, 57] width 443 height 43
click at [544, 20] on span "VEHICLE" at bounding box center [408, 18] width 423 height 23
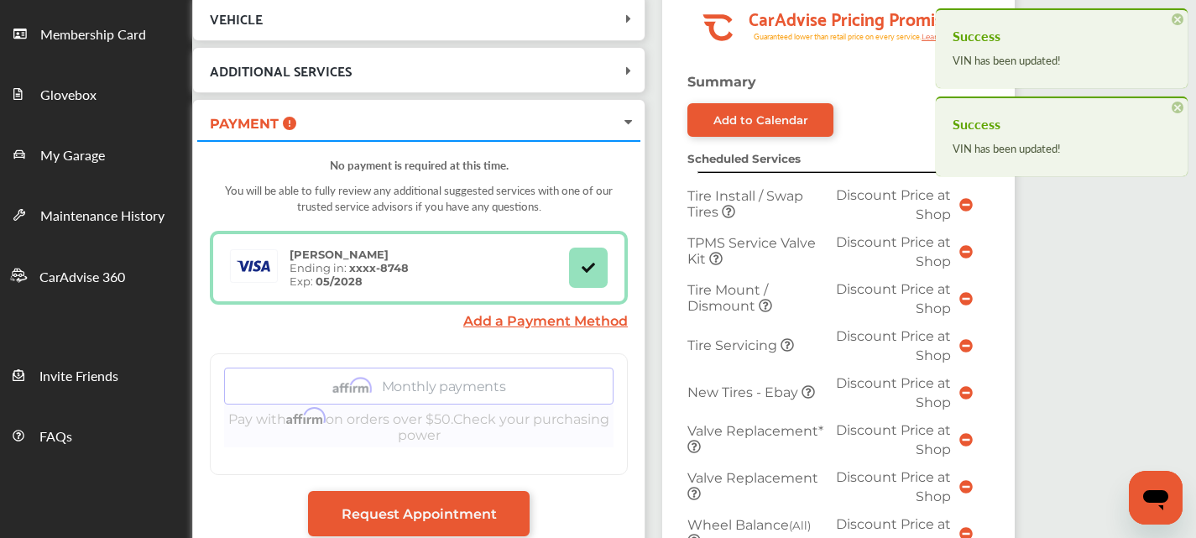
click at [565, 31] on div "VEHICLE" at bounding box center [418, 18] width 443 height 36
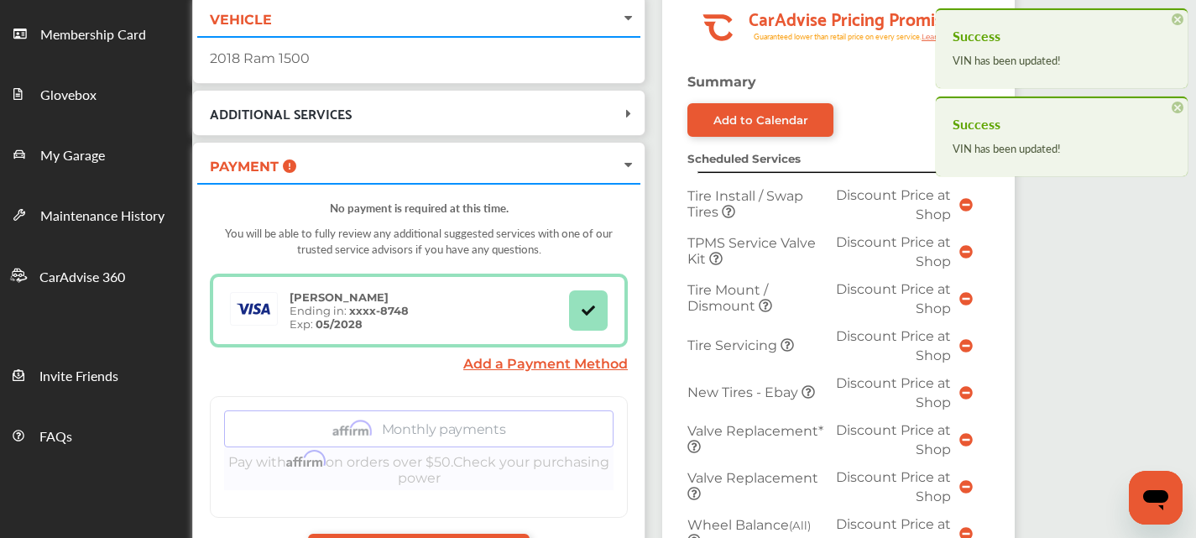
click at [467, 70] on div "2018 Ram 1500" at bounding box center [418, 57] width 443 height 43
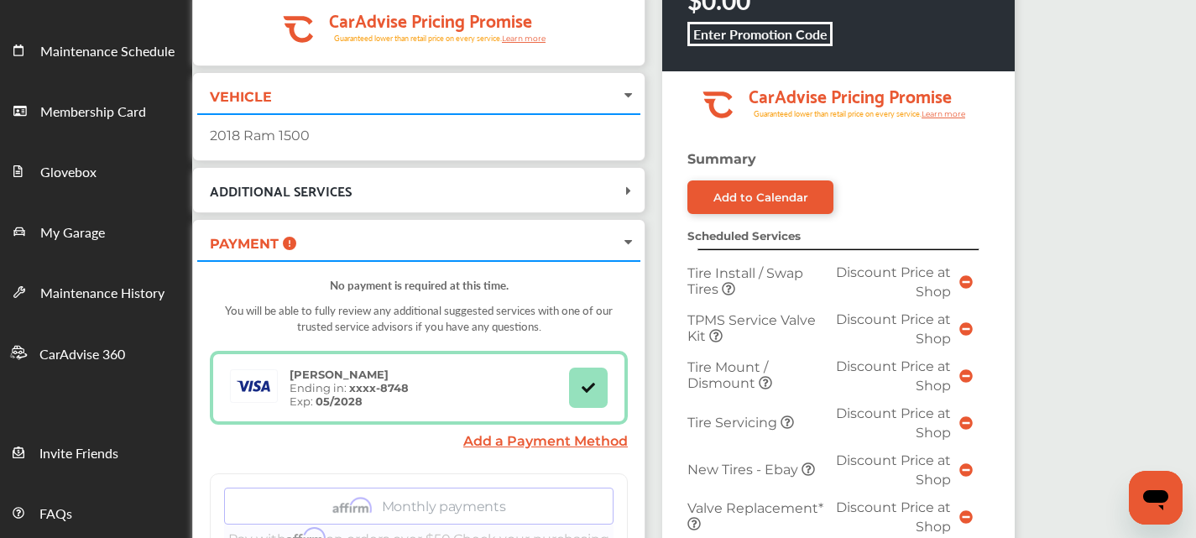
scroll to position [168, 0]
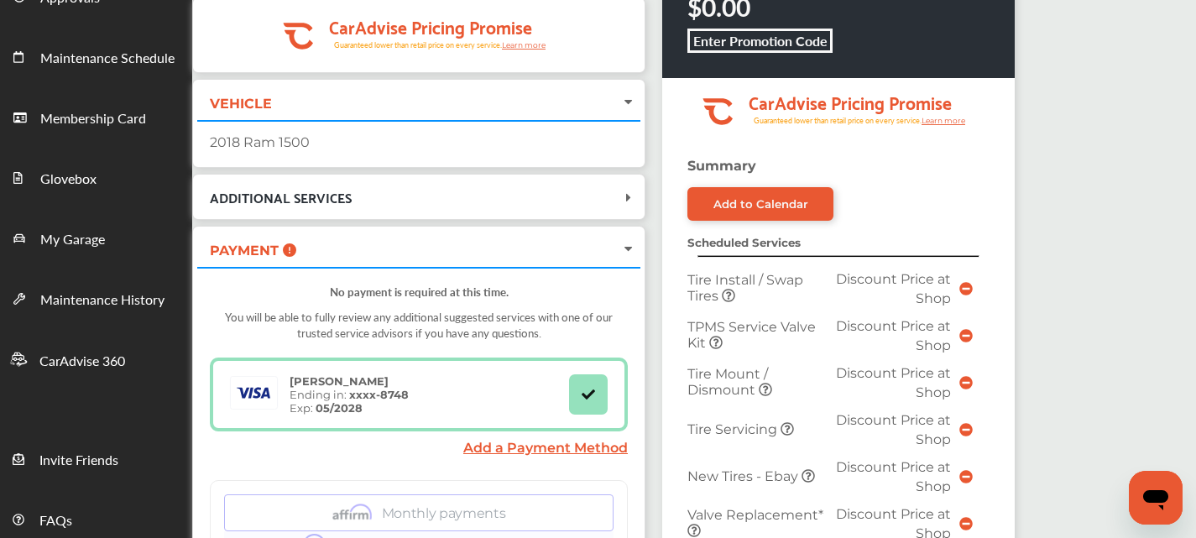
click at [349, 147] on div "2018 Ram 1500" at bounding box center [419, 142] width 418 height 16
click at [364, 117] on div "VEHICLE" at bounding box center [418, 102] width 443 height 36
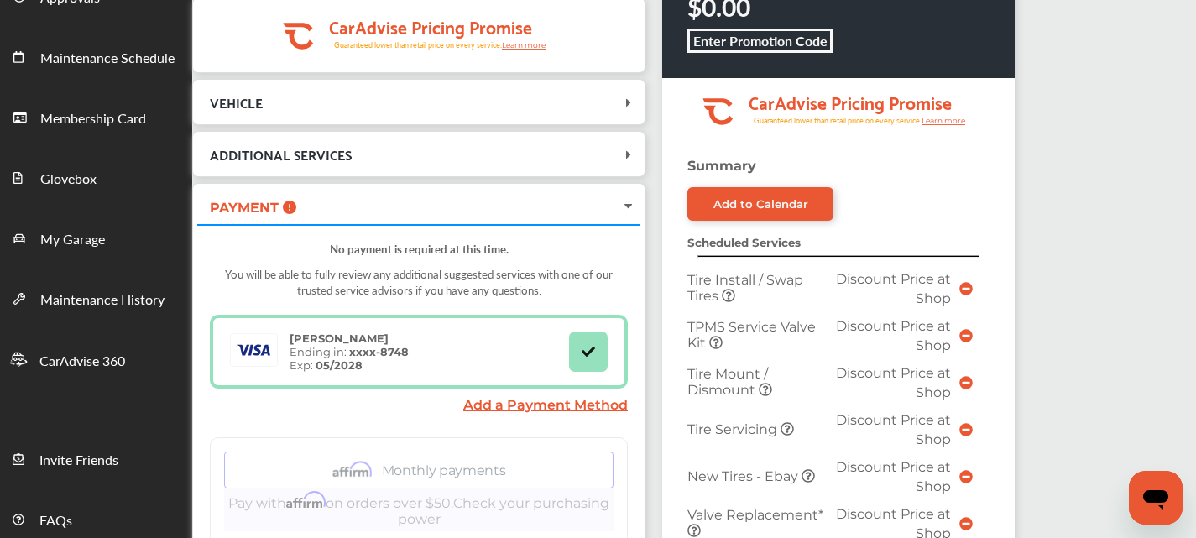
click at [364, 117] on div "VEHICLE" at bounding box center [418, 102] width 443 height 36
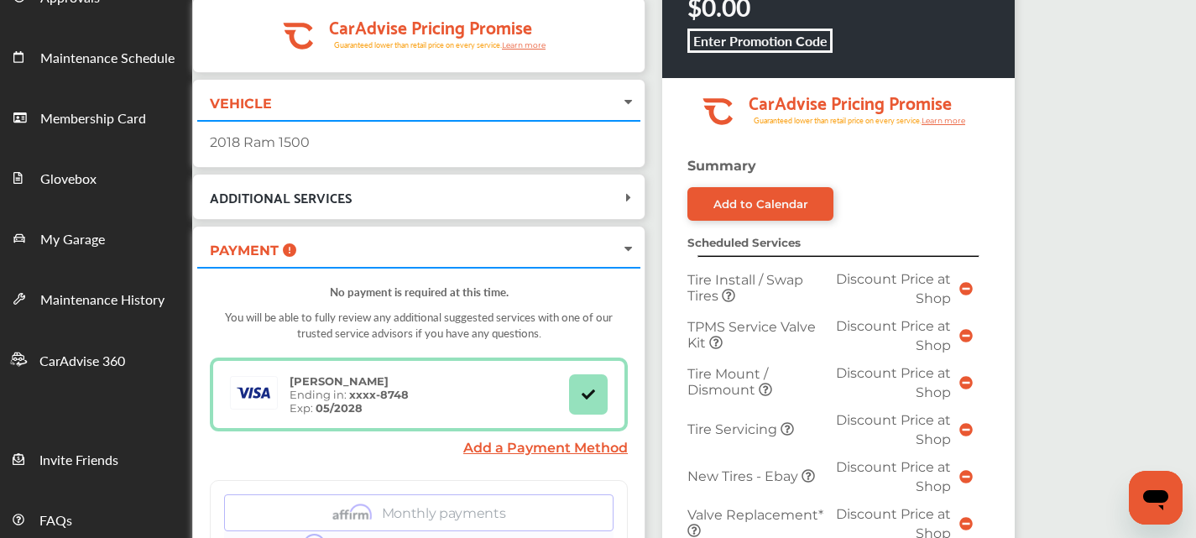
click at [336, 146] on div "2018 Ram 1500" at bounding box center [419, 142] width 418 height 16
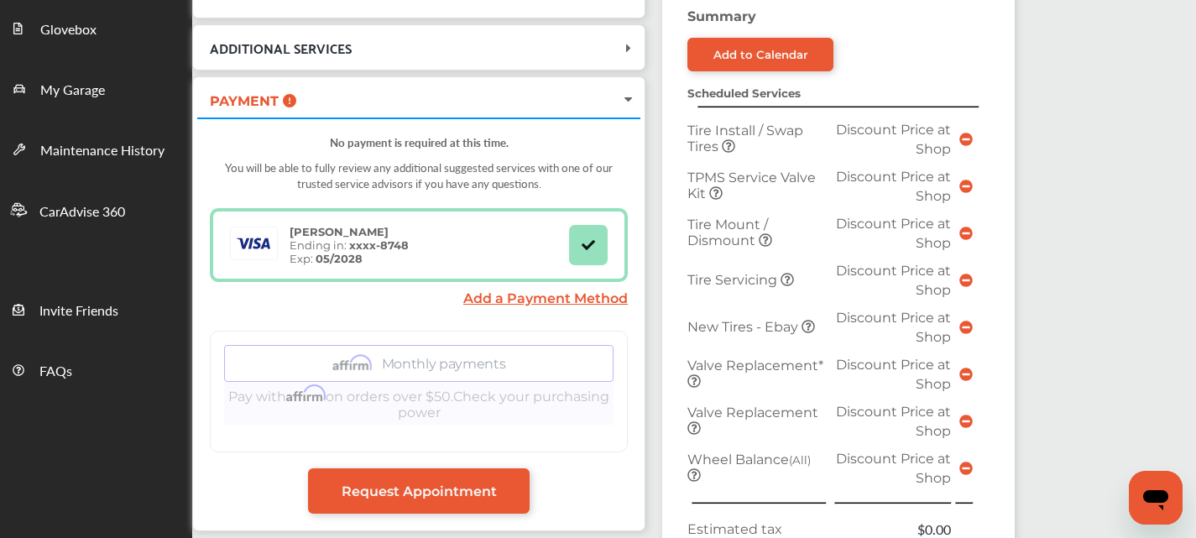
scroll to position [419, 0]
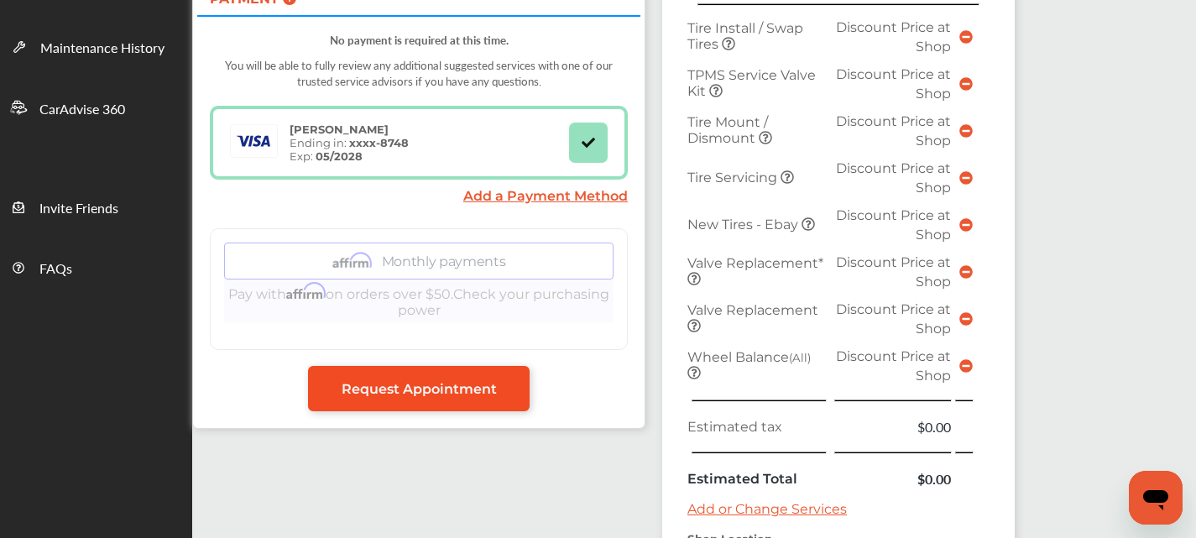
click at [386, 394] on span "Request Appointment" at bounding box center [418, 389] width 155 height 16
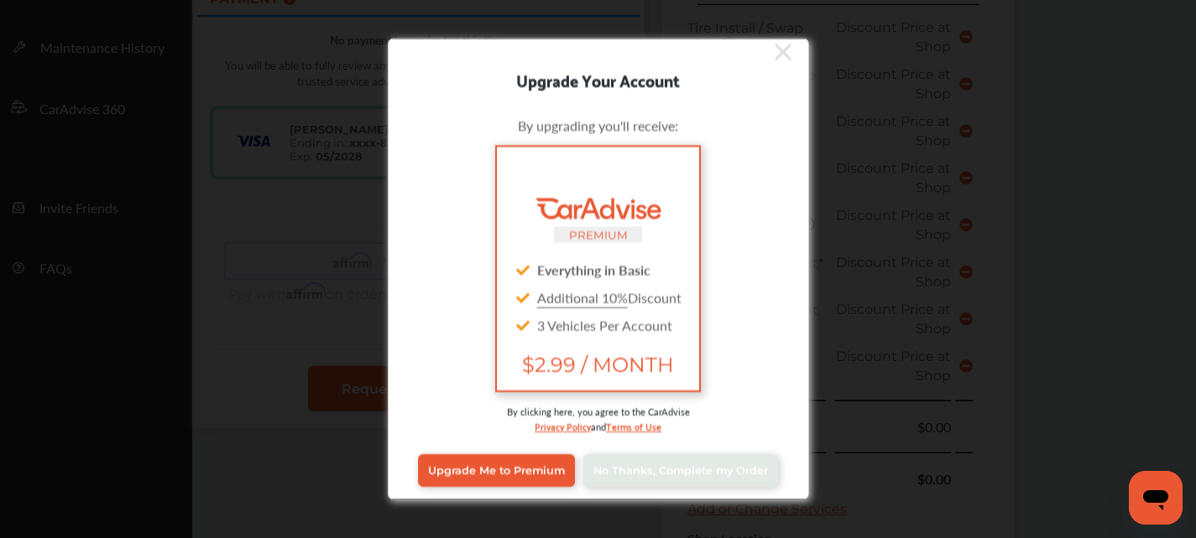
scroll to position [13, 0]
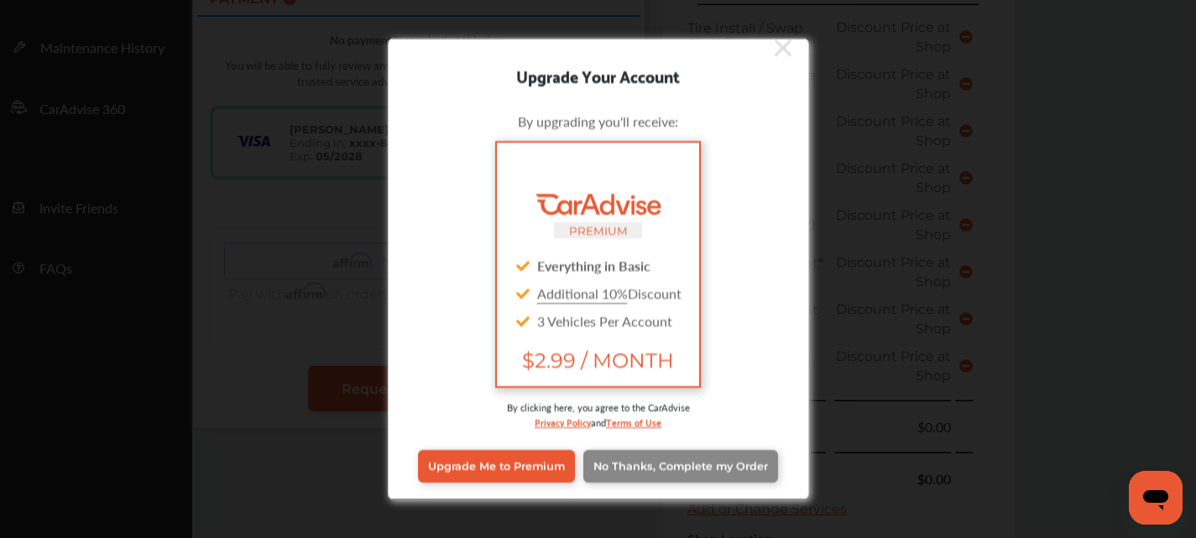
click at [725, 475] on link "No Thanks, Complete my Order" at bounding box center [680, 466] width 195 height 32
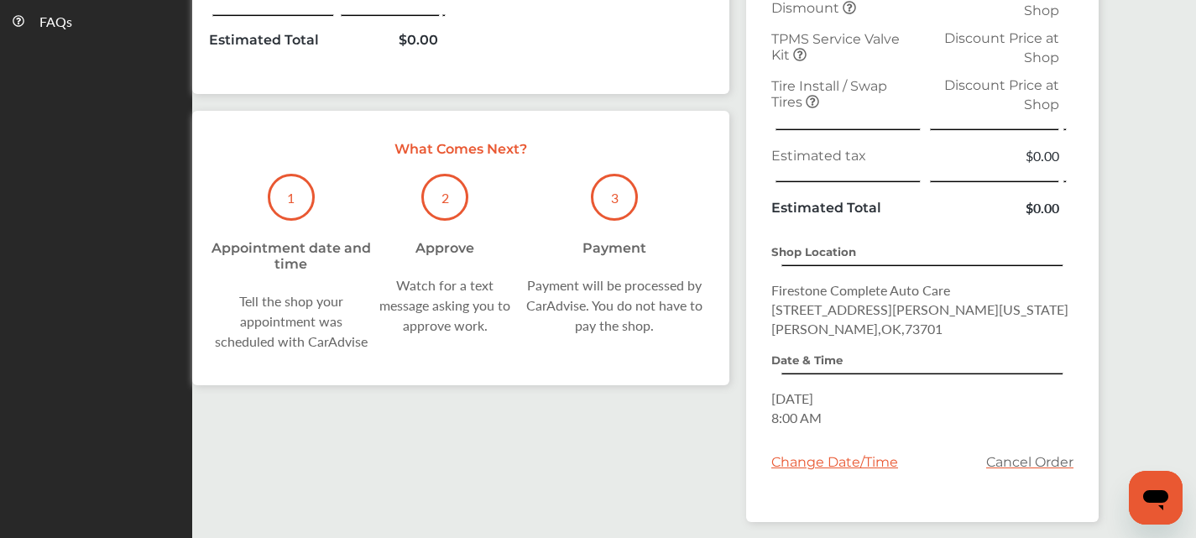
scroll to position [671, 0]
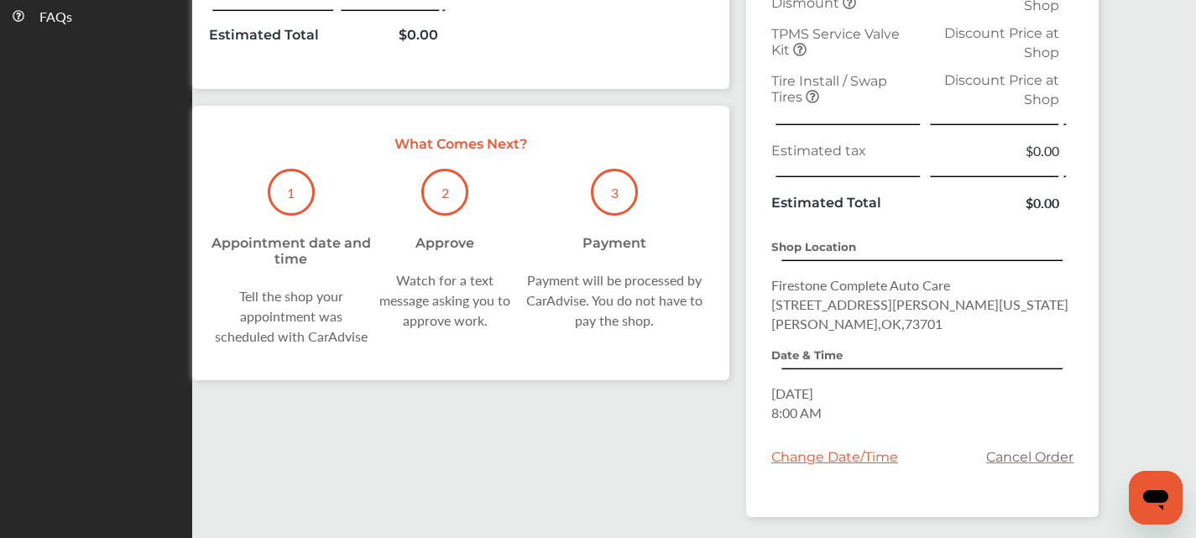
click at [613, 360] on div "What Comes Next? 1 Appointment date and time Tell the shop your appointment was…" at bounding box center [460, 243] width 537 height 274
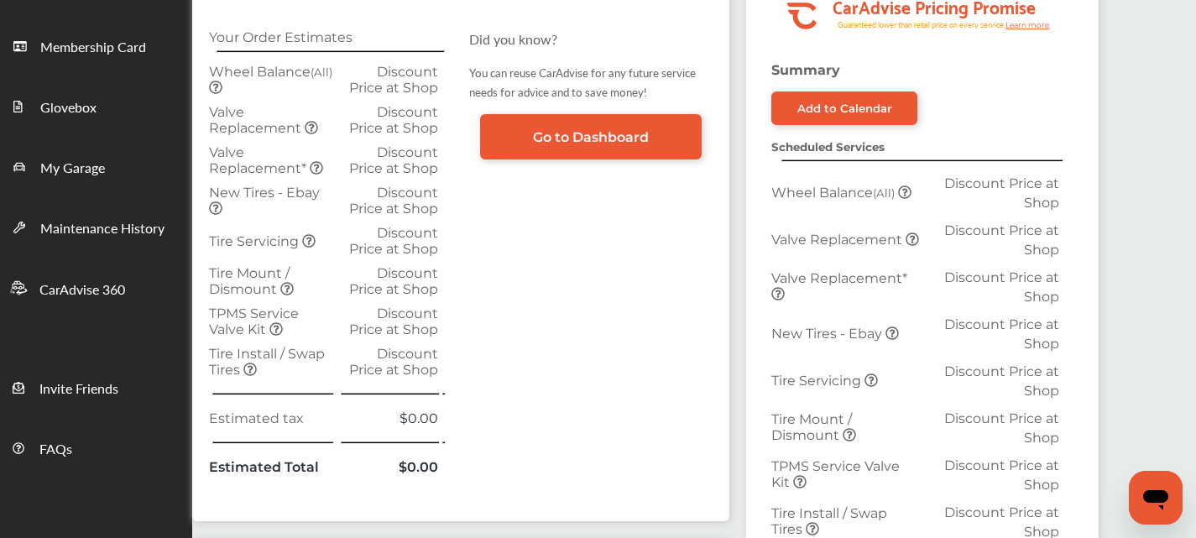
scroll to position [234, 0]
